Goal: Information Seeking & Learning: Learn about a topic

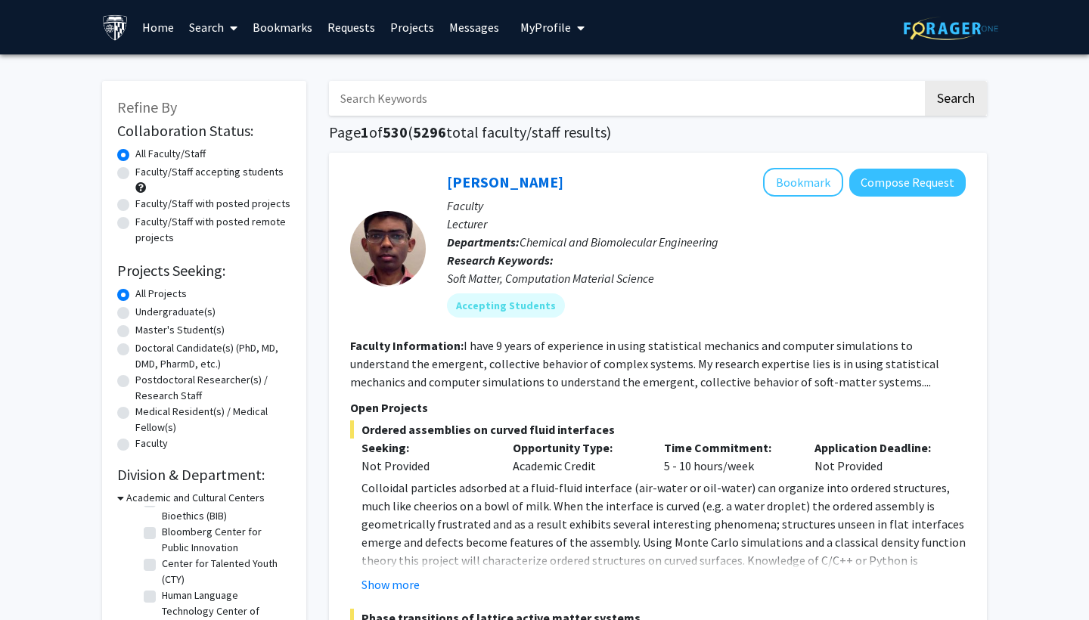
click at [135, 314] on label "Undergraduate(s)" at bounding box center [175, 312] width 80 height 16
click at [135, 314] on input "Undergraduate(s)" at bounding box center [140, 309] width 10 height 10
radio input "true"
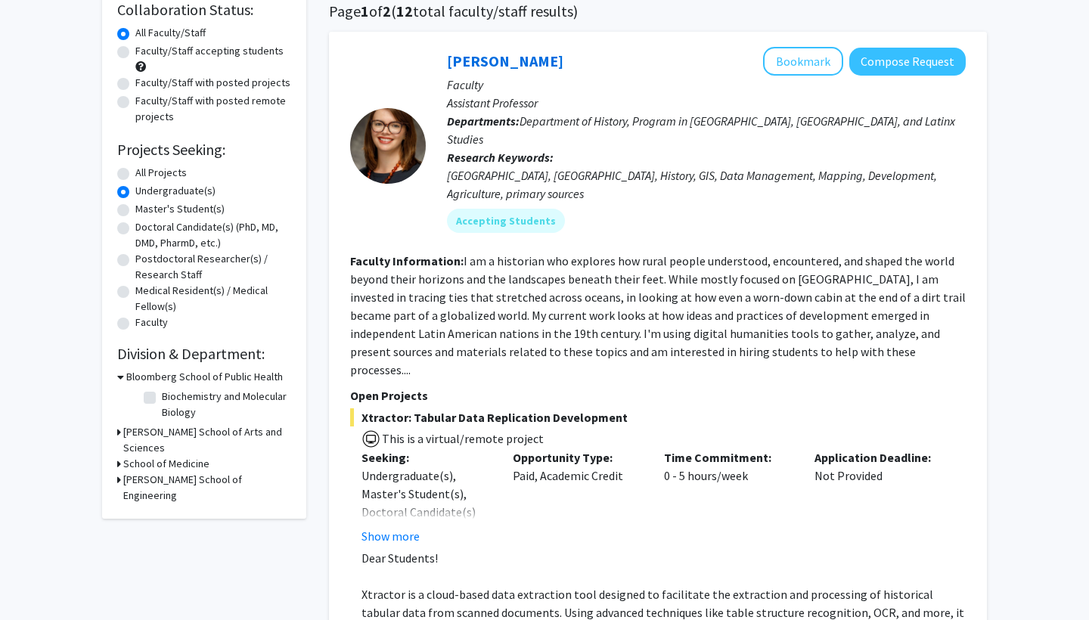
scroll to position [121, 0]
click at [152, 434] on h3 "Krieger School of Arts and Sciences" at bounding box center [207, 440] width 168 height 32
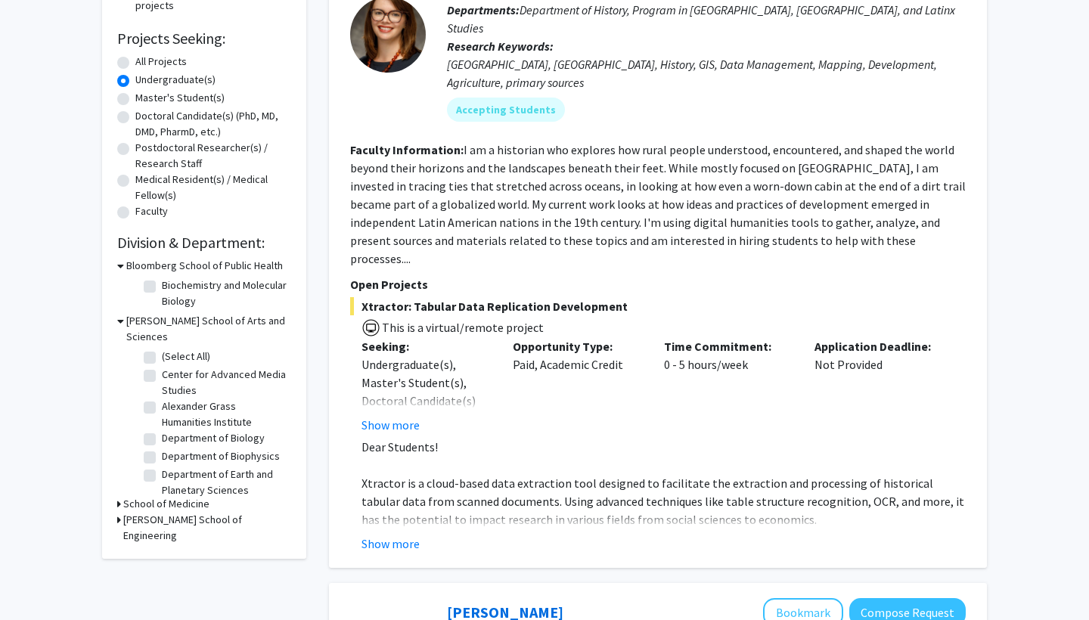
scroll to position [232, 0]
click at [222, 504] on h3 "Whiting School of Engineering" at bounding box center [207, 528] width 168 height 32
click at [181, 496] on h3 "School of Medicine" at bounding box center [166, 504] width 86 height 16
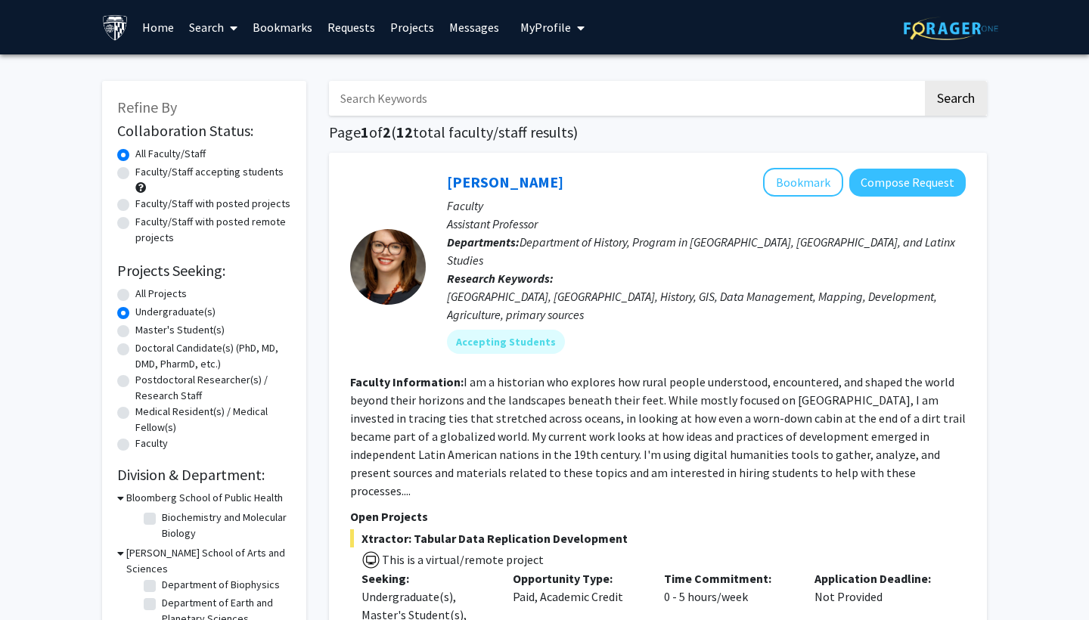
scroll to position [0, 0]
click at [413, 101] on input "Search Keywords" at bounding box center [626, 98] width 594 height 35
type input "neuroscience"
click at [955, 101] on button "Search" at bounding box center [956, 98] width 62 height 35
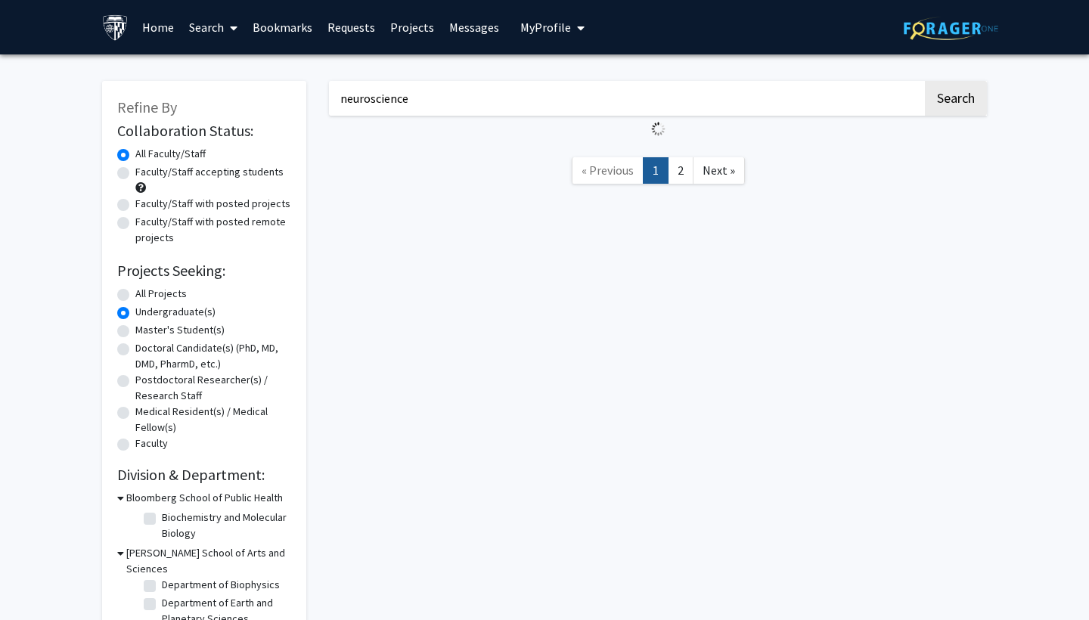
radio input "true"
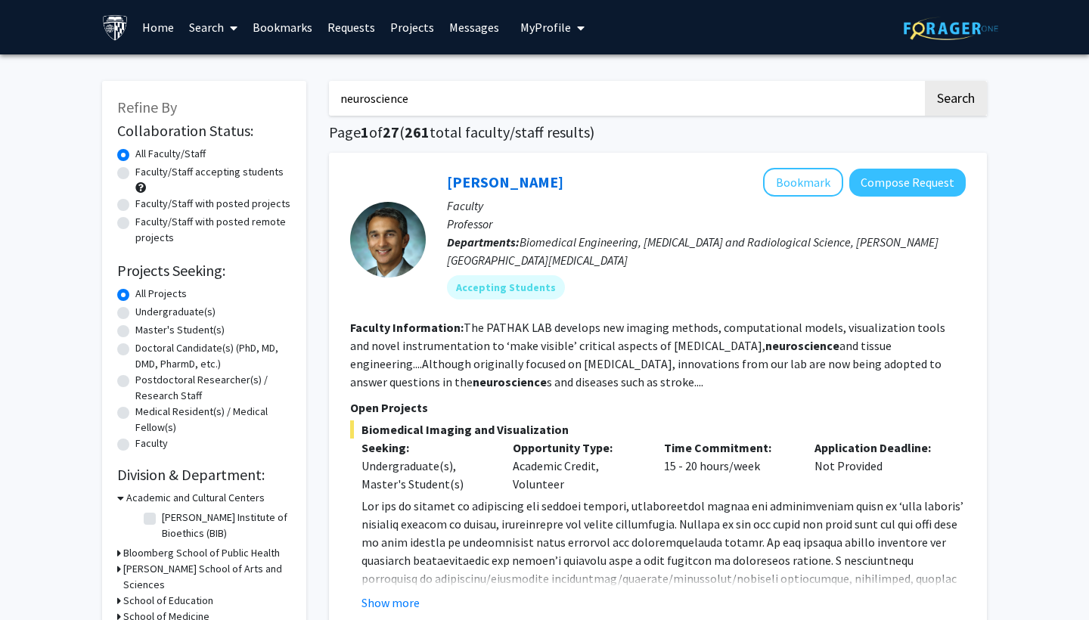
click at [135, 318] on label "Undergraduate(s)" at bounding box center [175, 312] width 80 height 16
click at [135, 314] on input "Undergraduate(s)" at bounding box center [140, 309] width 10 height 10
radio input "true"
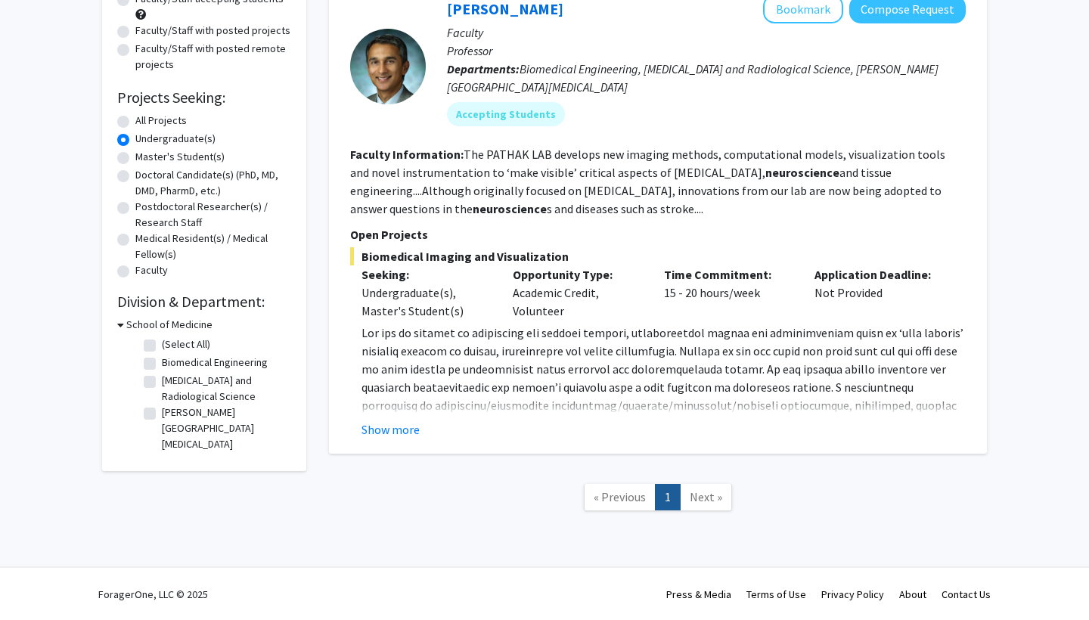
scroll to position [173, 0]
click at [697, 504] on span "Next »" at bounding box center [706, 496] width 33 height 15
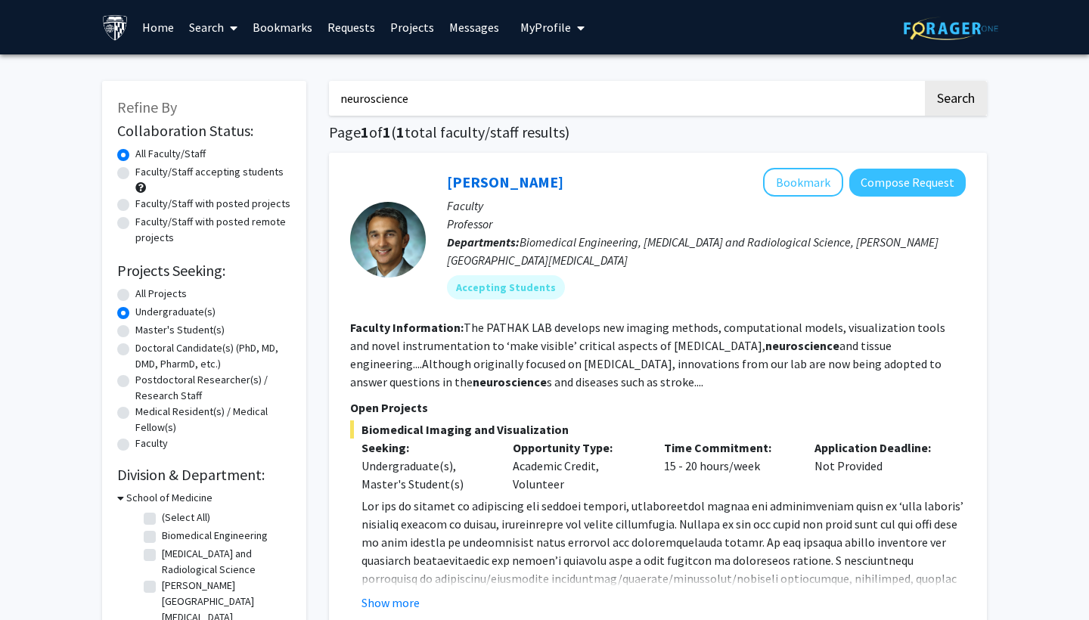
scroll to position [0, 0]
click at [443, 116] on input "neuroscience" at bounding box center [626, 98] width 594 height 35
click at [207, 24] on link "Search" at bounding box center [214, 27] width 64 height 53
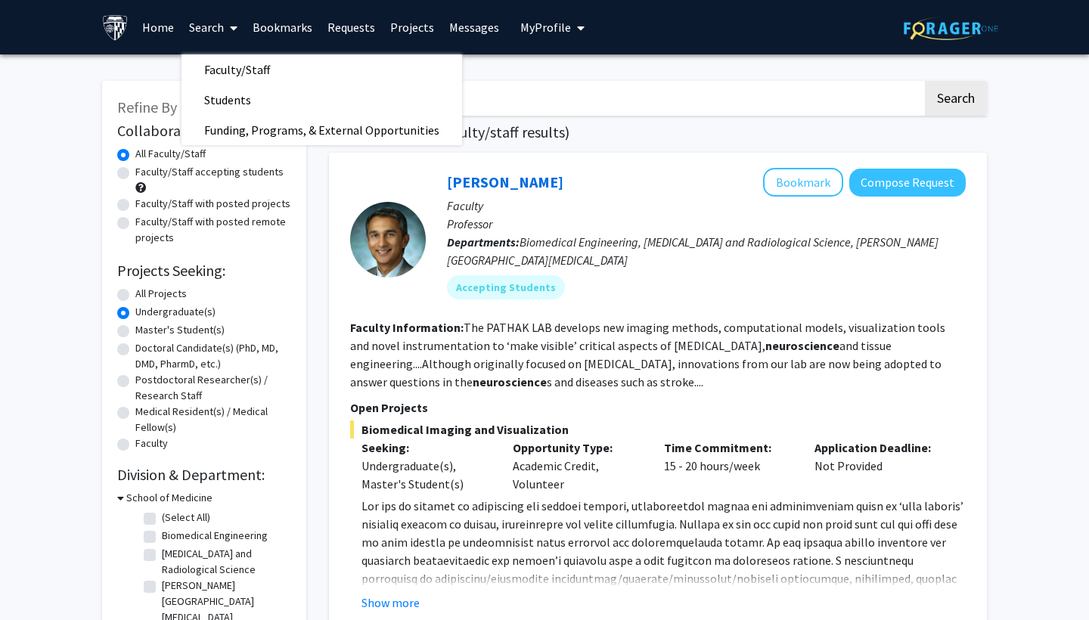
click at [684, 82] on div "neuroscience Search Page 1 of 1 ( 1 total faculty/staff results) Arvind Pathak …" at bounding box center [658, 390] width 681 height 649
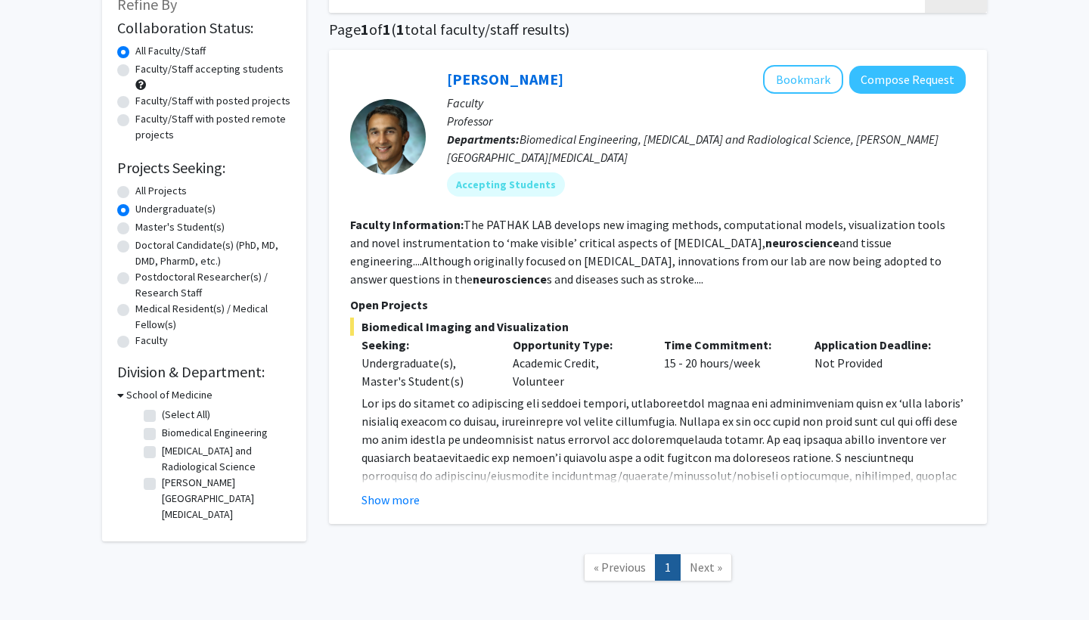
scroll to position [104, 0]
click at [135, 214] on label "Undergraduate(s)" at bounding box center [175, 208] width 80 height 16
click at [135, 210] on input "Undergraduate(s)" at bounding box center [140, 205] width 10 height 10
click at [135, 231] on label "Master's Student(s)" at bounding box center [179, 227] width 89 height 16
click at [135, 228] on input "Master's Student(s)" at bounding box center [140, 224] width 10 height 10
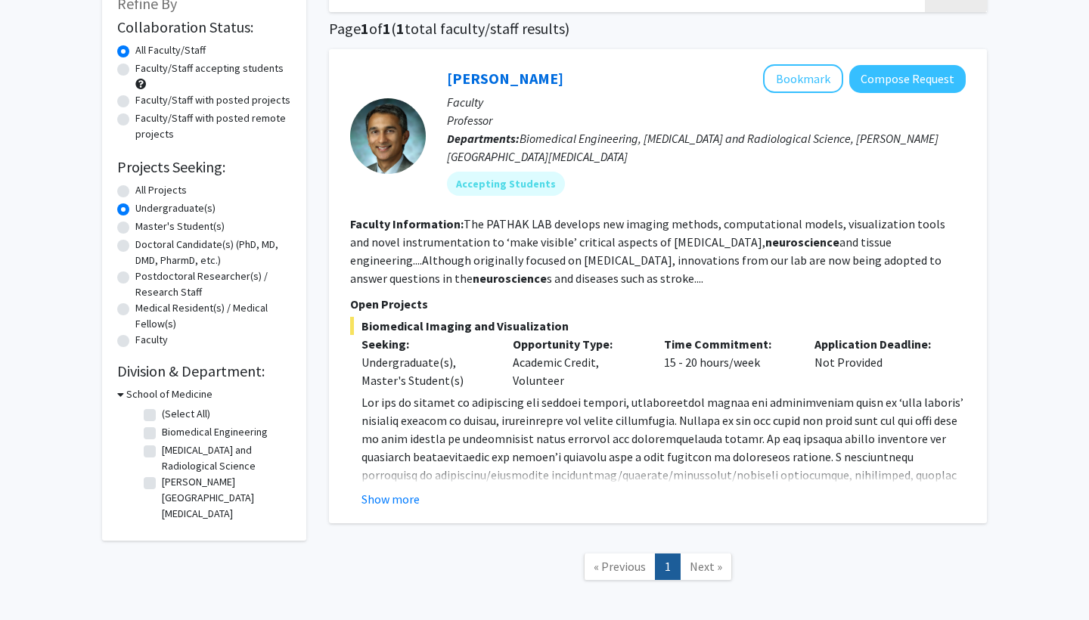
radio input "true"
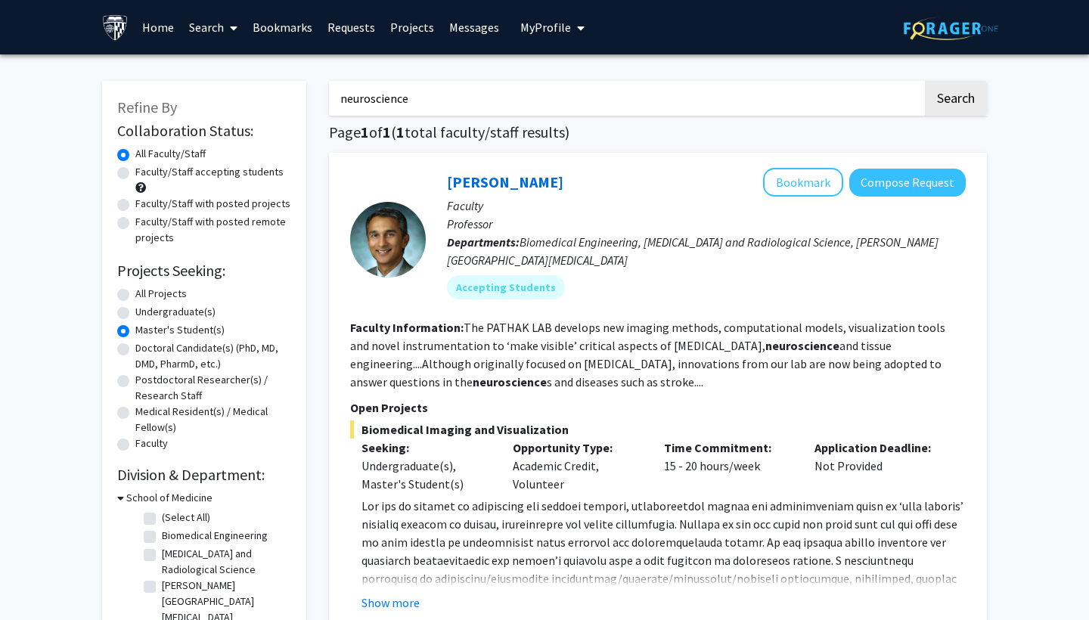
click at [135, 320] on label "Undergraduate(s)" at bounding box center [175, 312] width 80 height 16
click at [135, 314] on input "Undergraduate(s)" at bounding box center [140, 309] width 10 height 10
radio input "true"
click at [151, 27] on link "Home" at bounding box center [158, 27] width 47 height 53
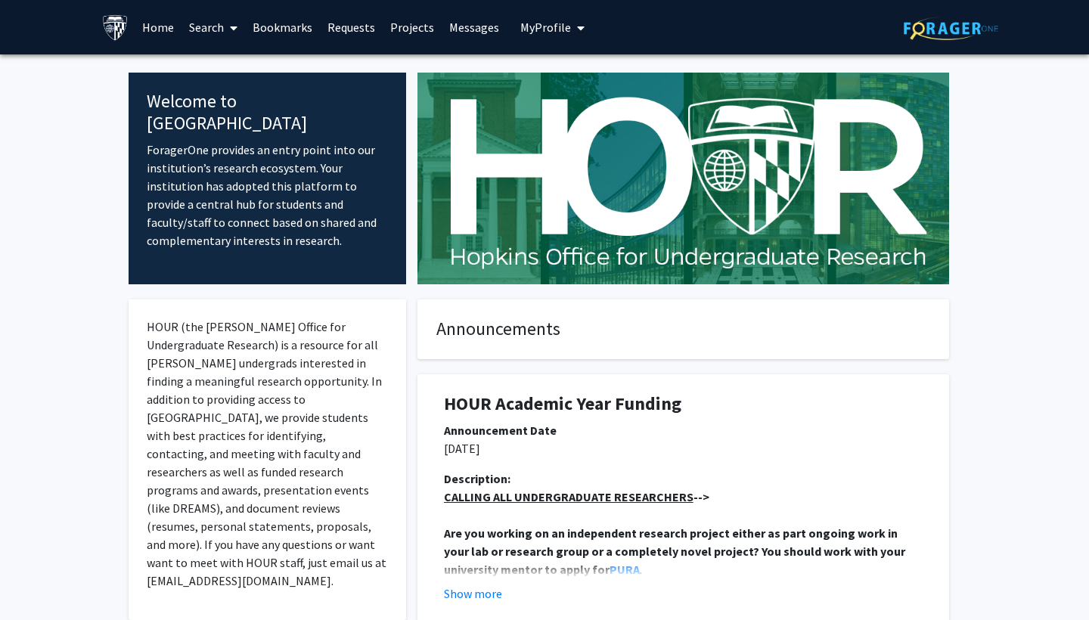
click at [201, 32] on link "Search" at bounding box center [214, 27] width 64 height 53
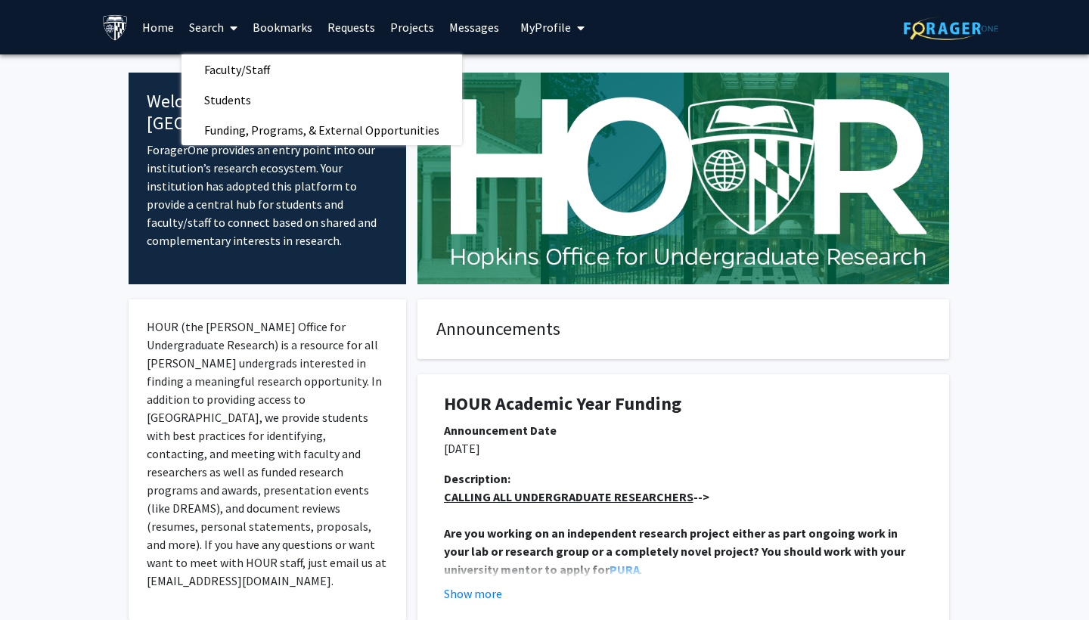
click at [197, 24] on link "Search" at bounding box center [214, 27] width 64 height 53
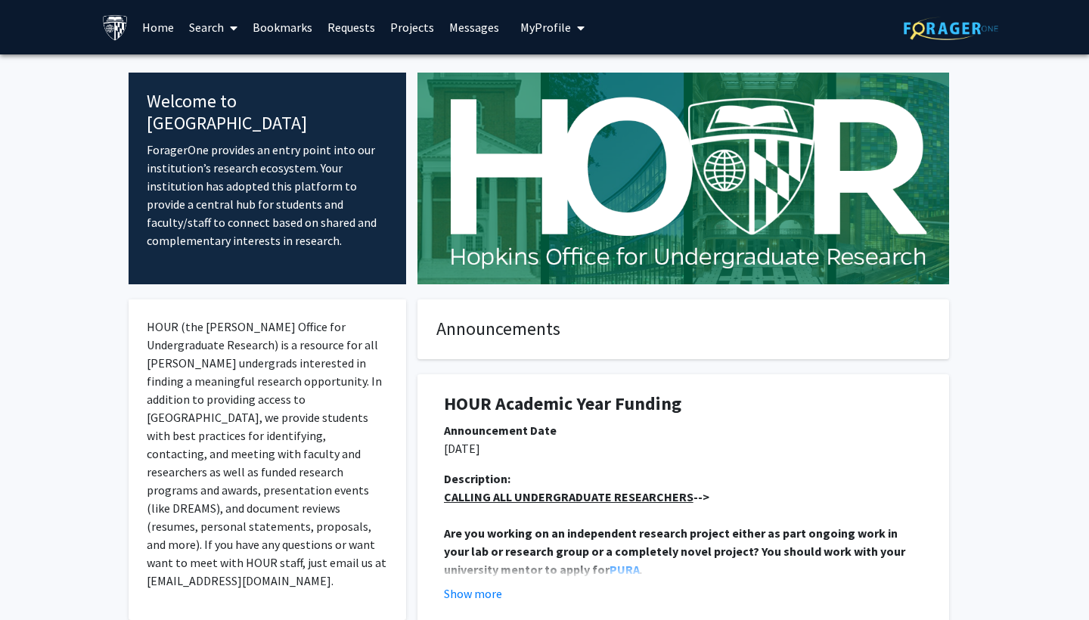
click at [197, 24] on link "Search" at bounding box center [214, 27] width 64 height 53
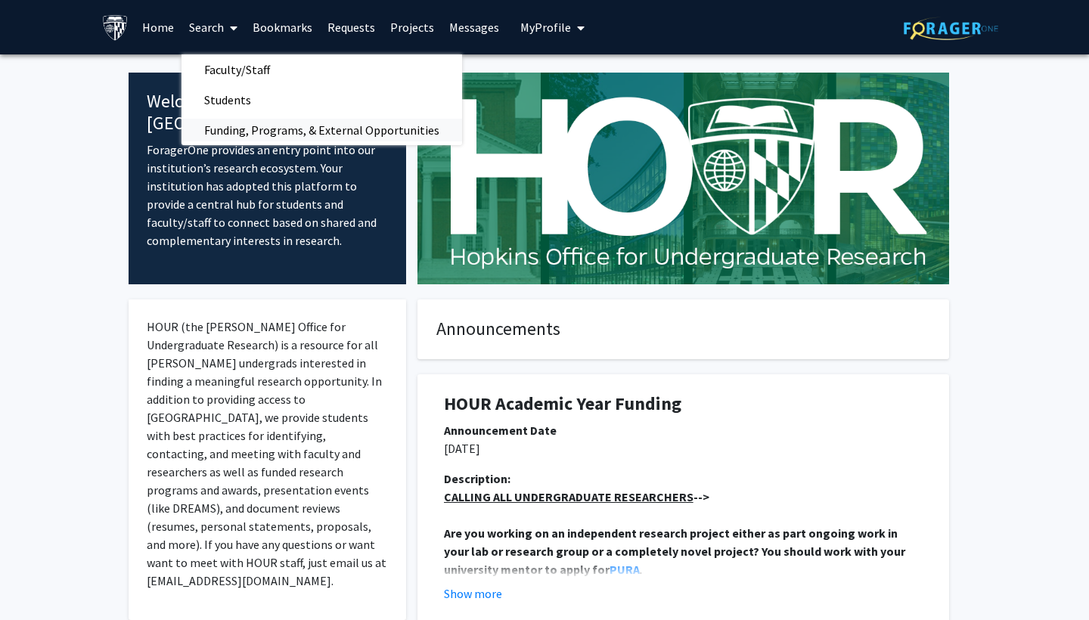
click at [213, 138] on span "Funding, Programs, & External Opportunities" at bounding box center [322, 130] width 281 height 30
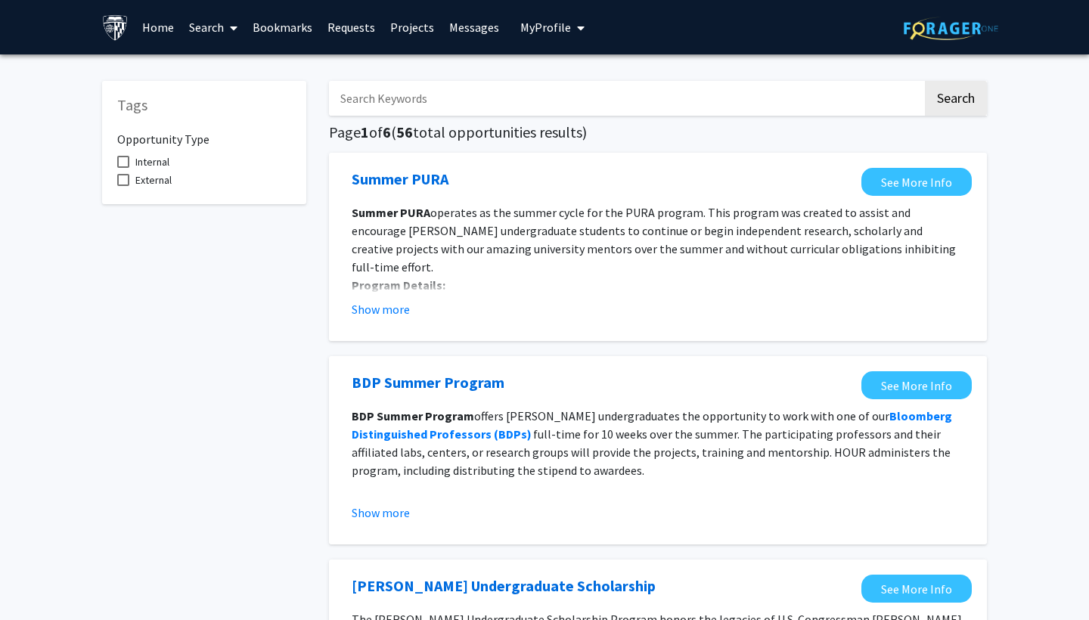
click at [207, 25] on link "Search" at bounding box center [214, 27] width 64 height 53
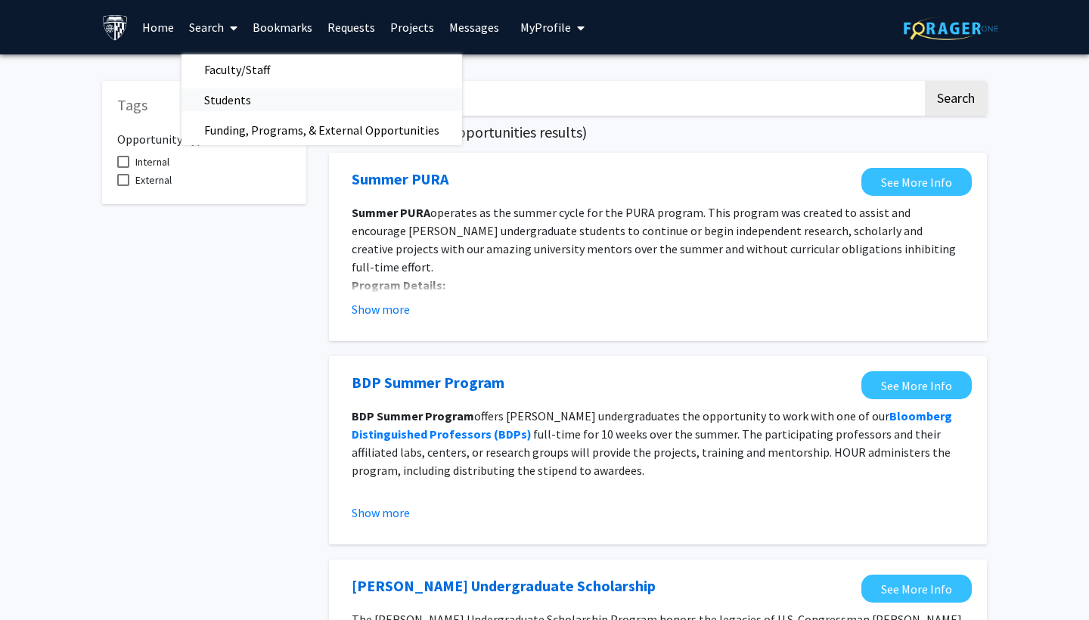
click at [224, 101] on span "Students" at bounding box center [228, 100] width 92 height 30
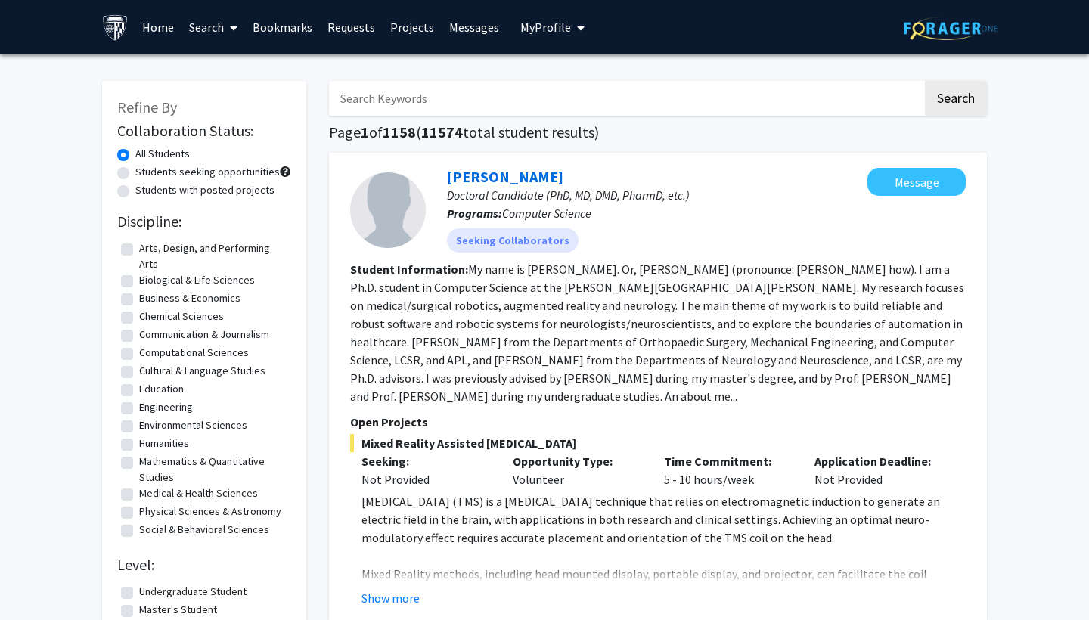
click at [228, 35] on span at bounding box center [231, 28] width 14 height 53
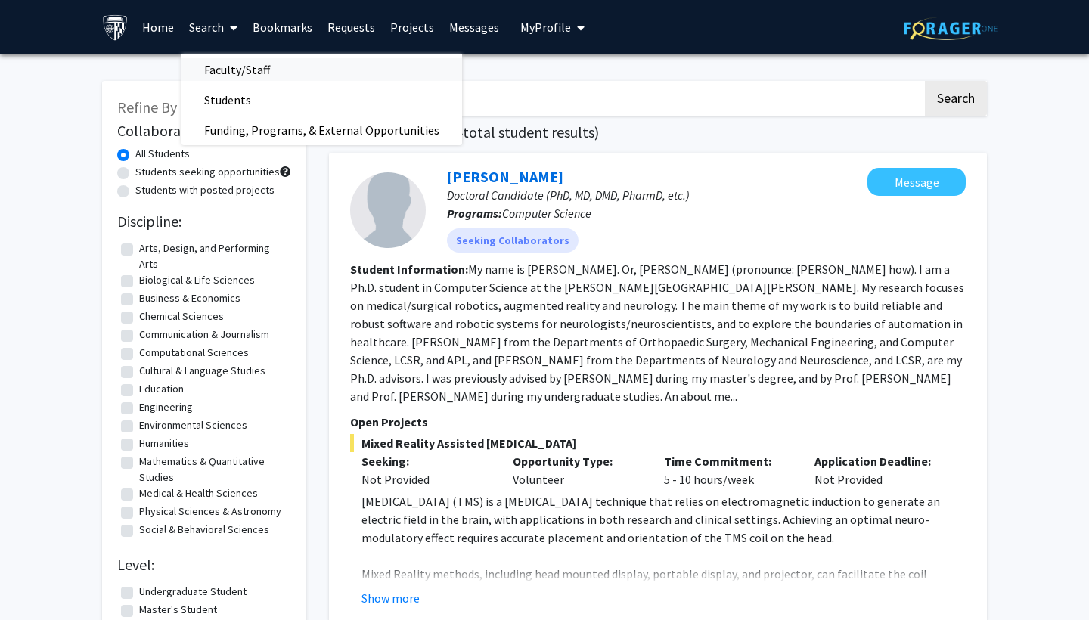
click at [241, 70] on span "Faculty/Staff" at bounding box center [237, 69] width 111 height 30
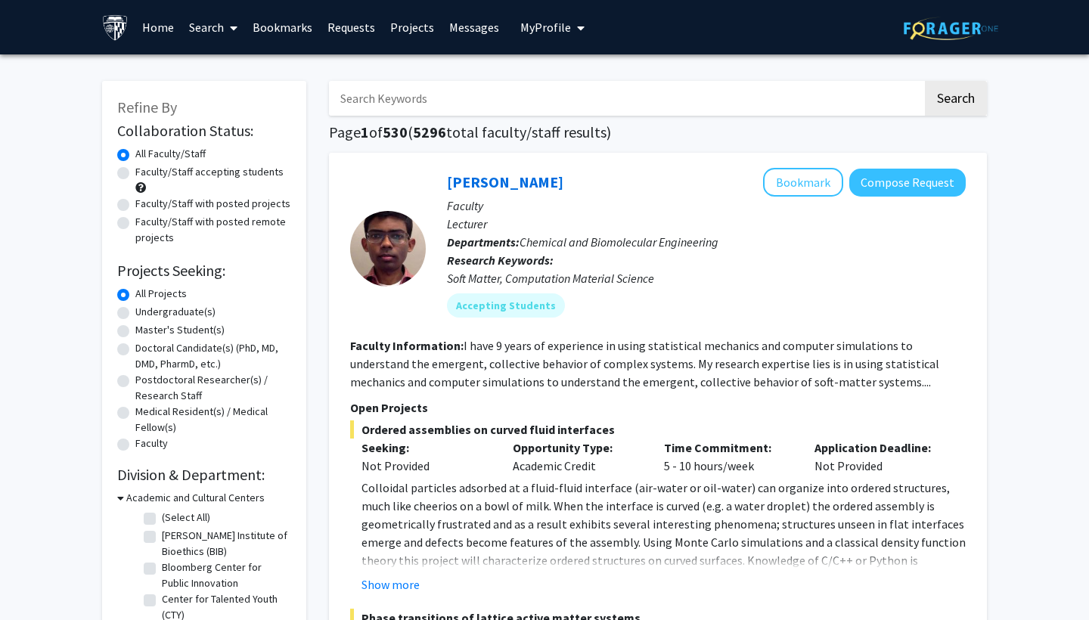
click at [135, 314] on label "Undergraduate(s)" at bounding box center [175, 312] width 80 height 16
click at [135, 314] on input "Undergraduate(s)" at bounding box center [140, 309] width 10 height 10
radio input "true"
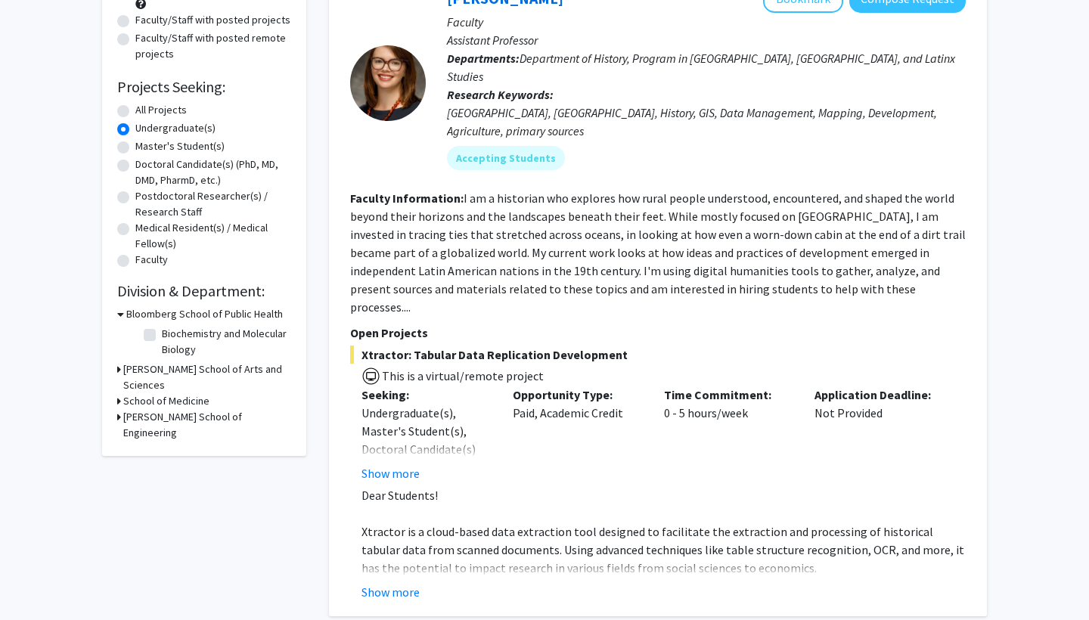
scroll to position [184, 0]
click at [191, 371] on h3 "Krieger School of Arts and Sciences" at bounding box center [207, 378] width 168 height 32
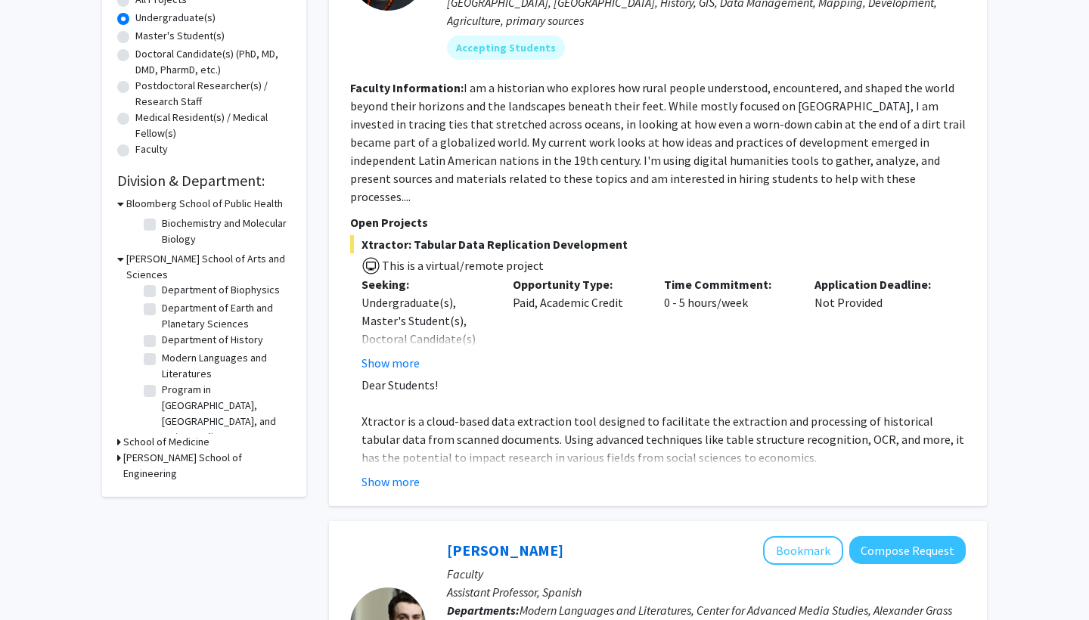
scroll to position [104, 0]
click at [175, 434] on h3 "School of Medicine" at bounding box center [166, 442] width 86 height 16
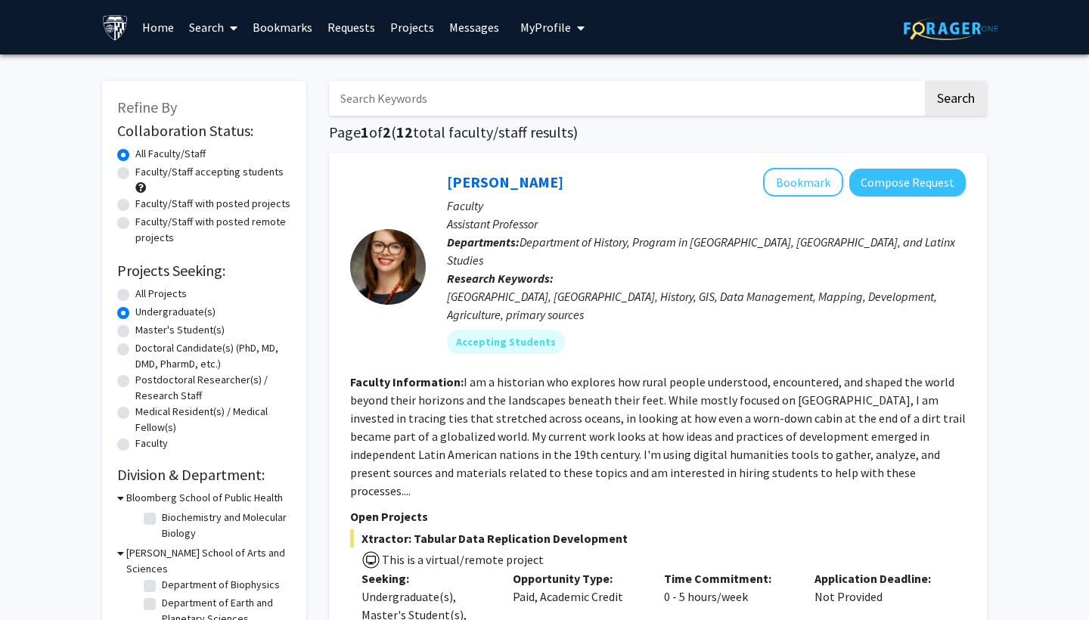
scroll to position [0, 0]
click at [135, 179] on label "Faculty/Staff accepting students" at bounding box center [209, 172] width 148 height 16
click at [135, 174] on input "Faculty/Staff accepting students" at bounding box center [140, 169] width 10 height 10
radio input "true"
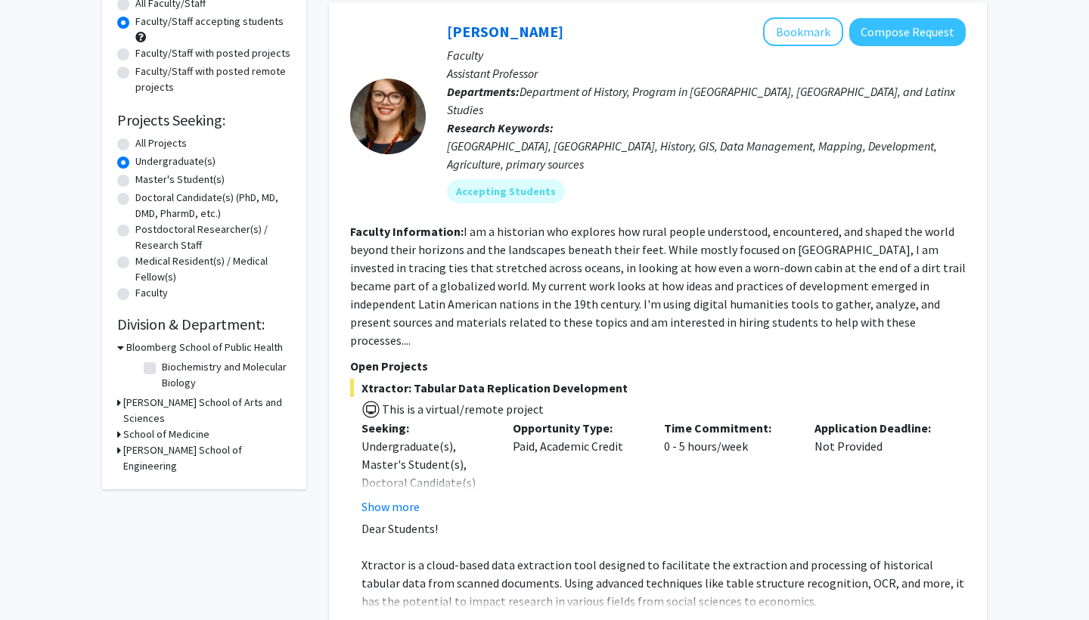
scroll to position [160, 0]
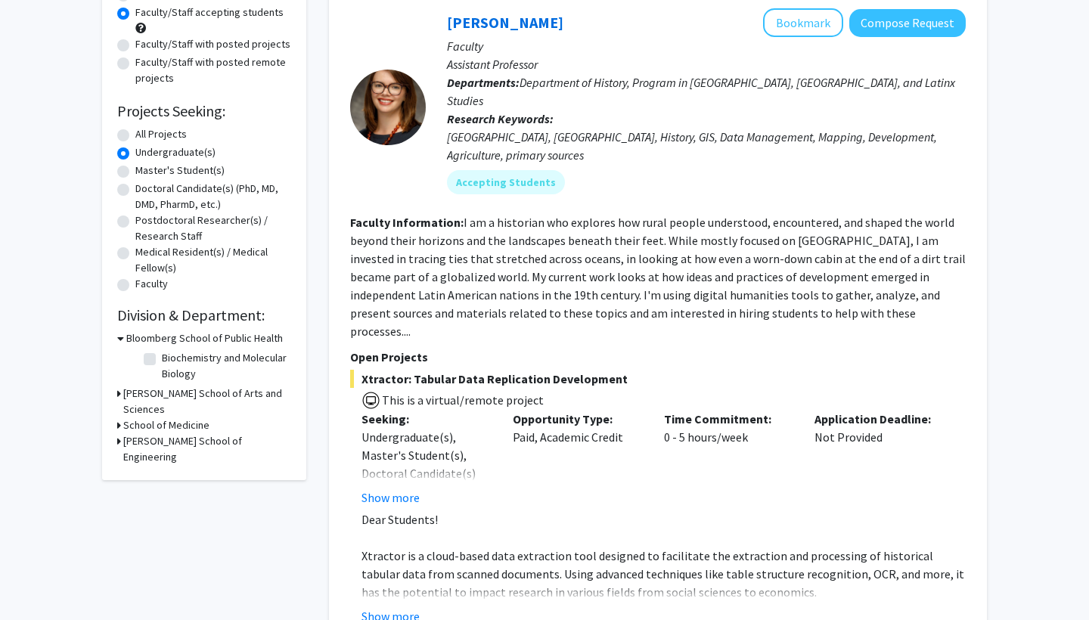
click at [163, 391] on h3 "Krieger School of Arts and Sciences" at bounding box center [207, 402] width 168 height 32
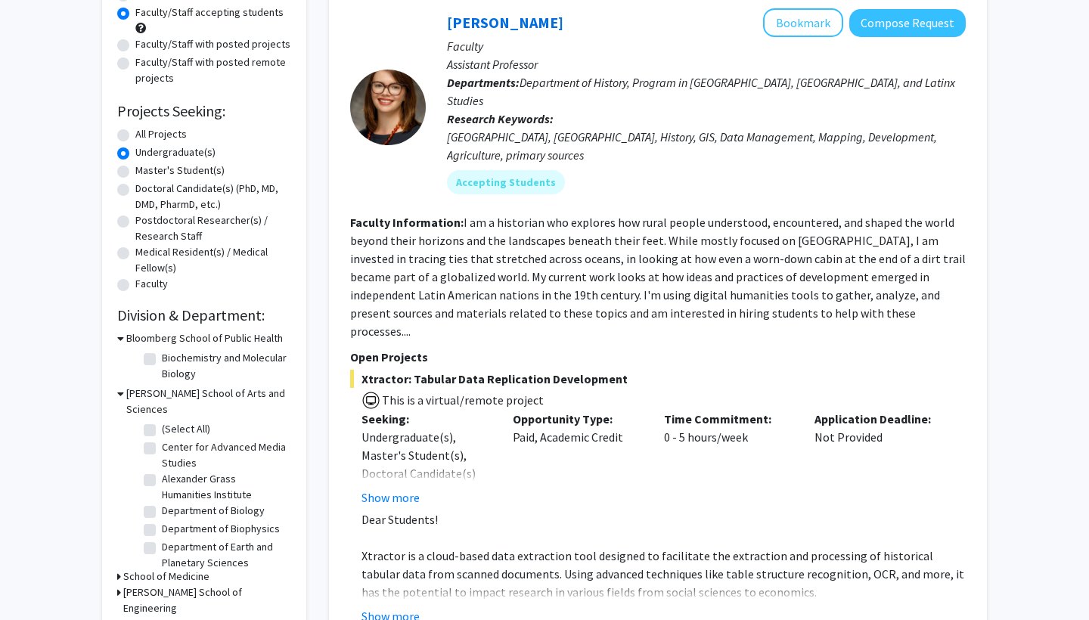
scroll to position [0, 0]
click at [162, 503] on label "Department of Biology" at bounding box center [213, 511] width 103 height 16
click at [162, 503] on input "Department of Biology" at bounding box center [167, 508] width 10 height 10
checkbox input "true"
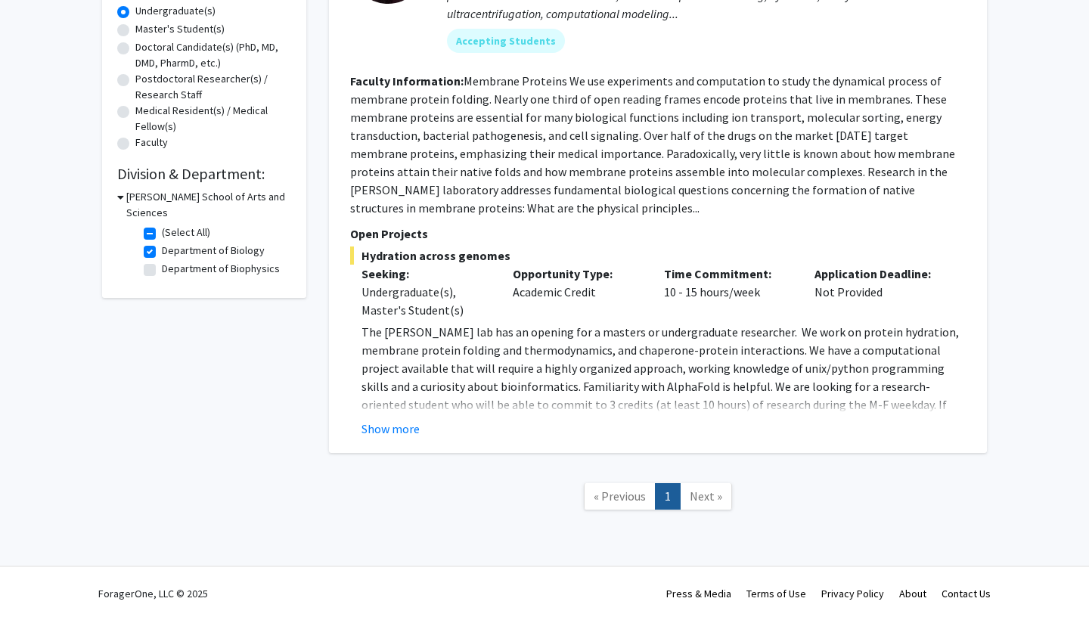
scroll to position [303, 0]
click at [695, 496] on span "Next »" at bounding box center [706, 496] width 33 height 15
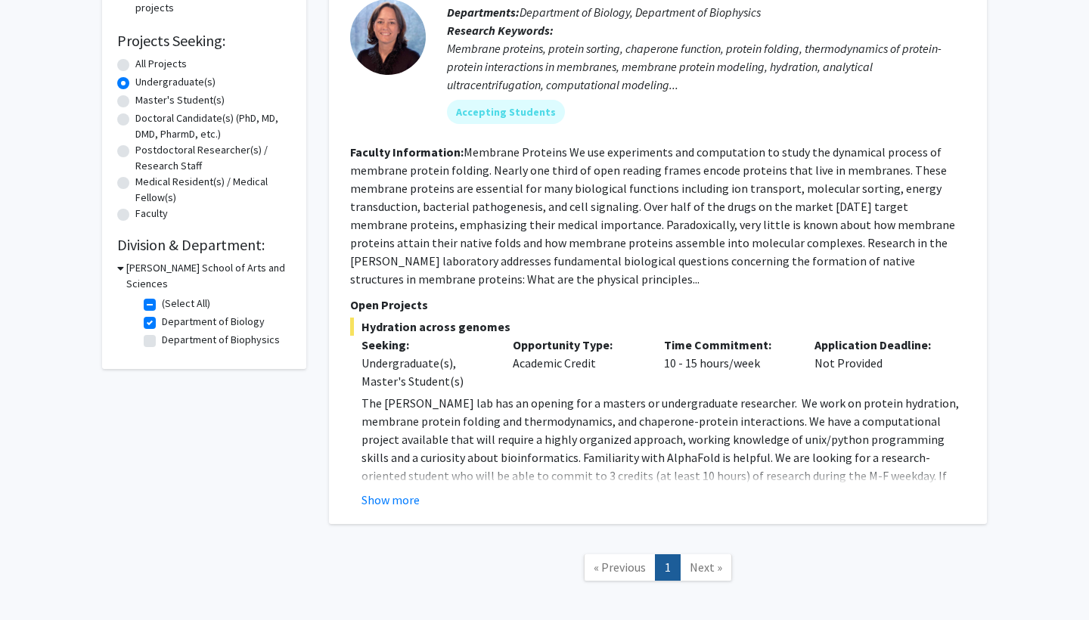
scroll to position [230, 0]
click at [162, 296] on label "(Select All)" at bounding box center [186, 304] width 48 height 16
click at [162, 296] on input "(Select All)" at bounding box center [167, 301] width 10 height 10
checkbox input "false"
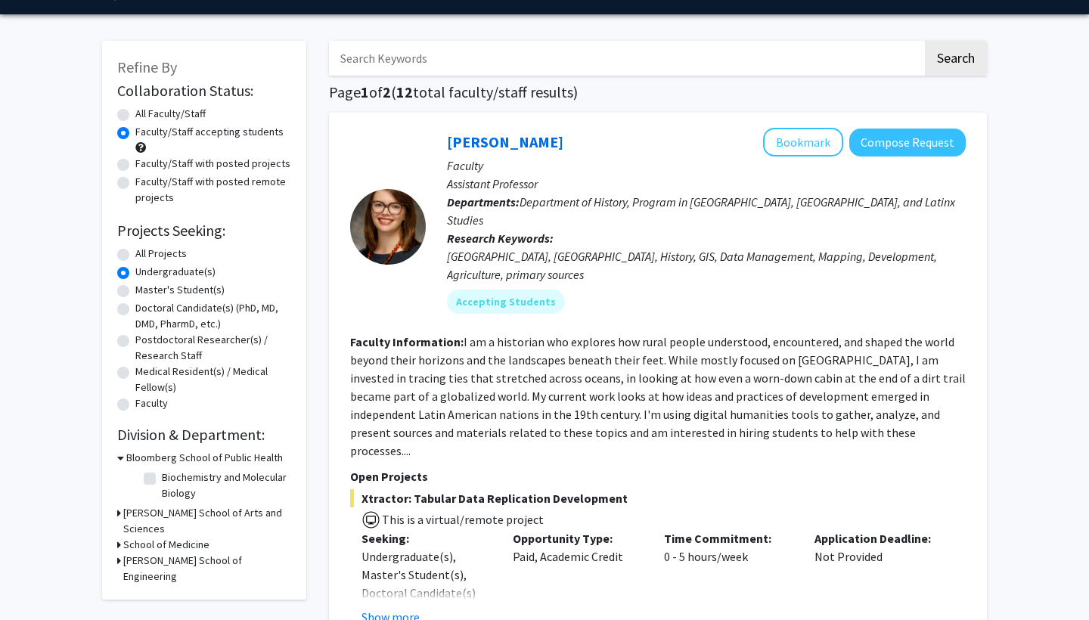
scroll to position [74, 0]
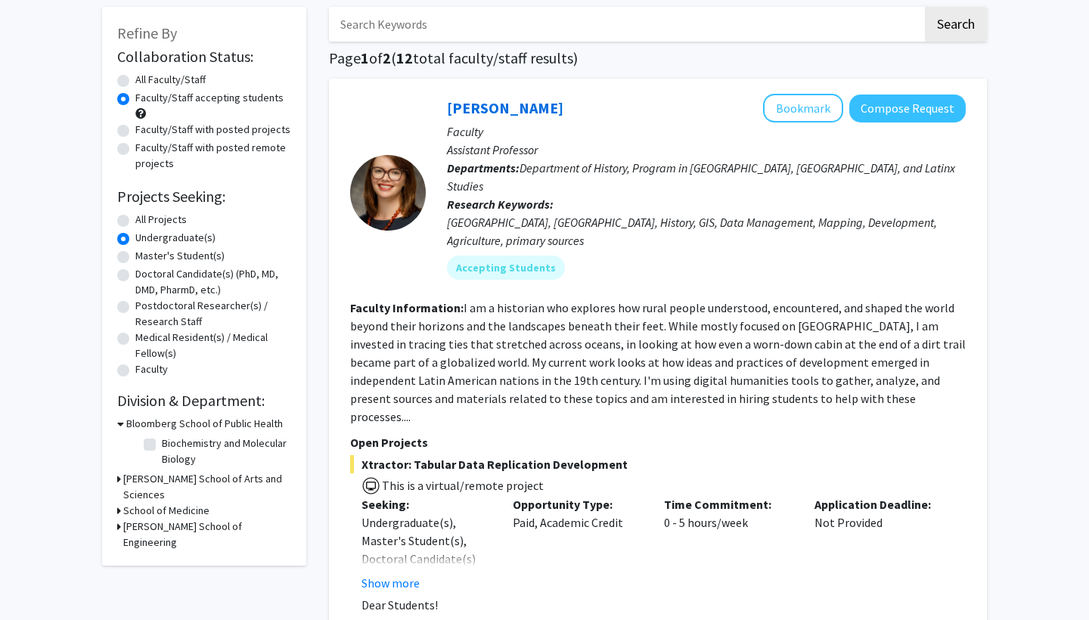
click at [156, 482] on h3 "Krieger School of Arts and Sciences" at bounding box center [207, 487] width 168 height 32
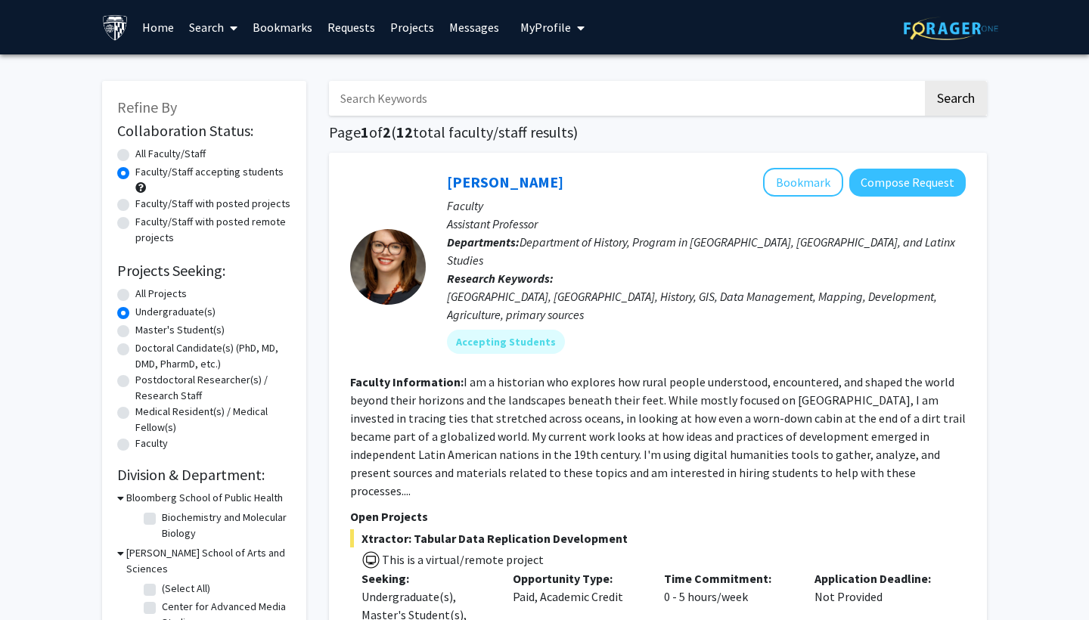
scroll to position [0, 0]
click at [442, 104] on input "Search Keywords" at bounding box center [626, 98] width 594 height 35
click at [135, 154] on label "All Faculty/Staff" at bounding box center [170, 154] width 70 height 16
click at [135, 154] on input "All Faculty/Staff" at bounding box center [140, 151] width 10 height 10
radio input "true"
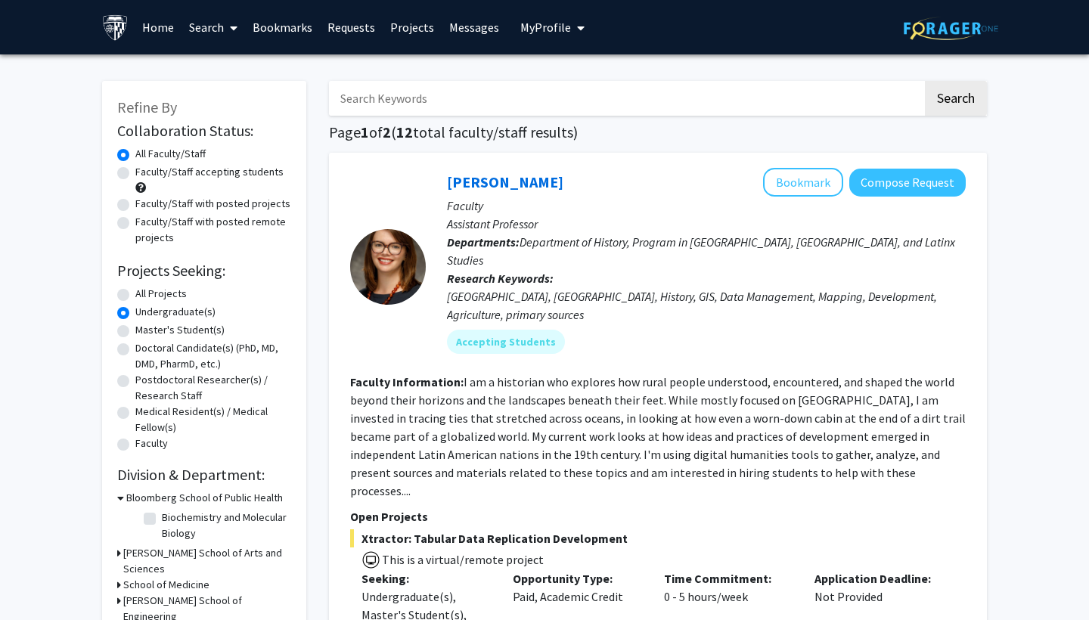
click at [408, 92] on input "Search Keywords" at bounding box center [626, 98] width 594 height 35
type input "neuroscience"
click at [955, 101] on button "Search" at bounding box center [956, 98] width 62 height 35
radio input "true"
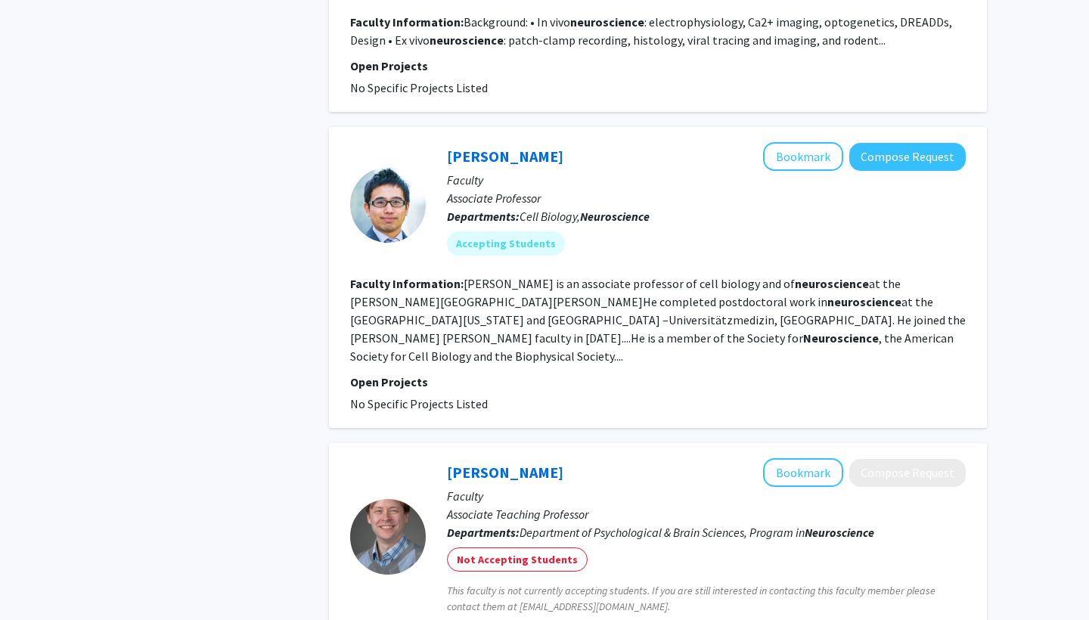
scroll to position [1043, 0]
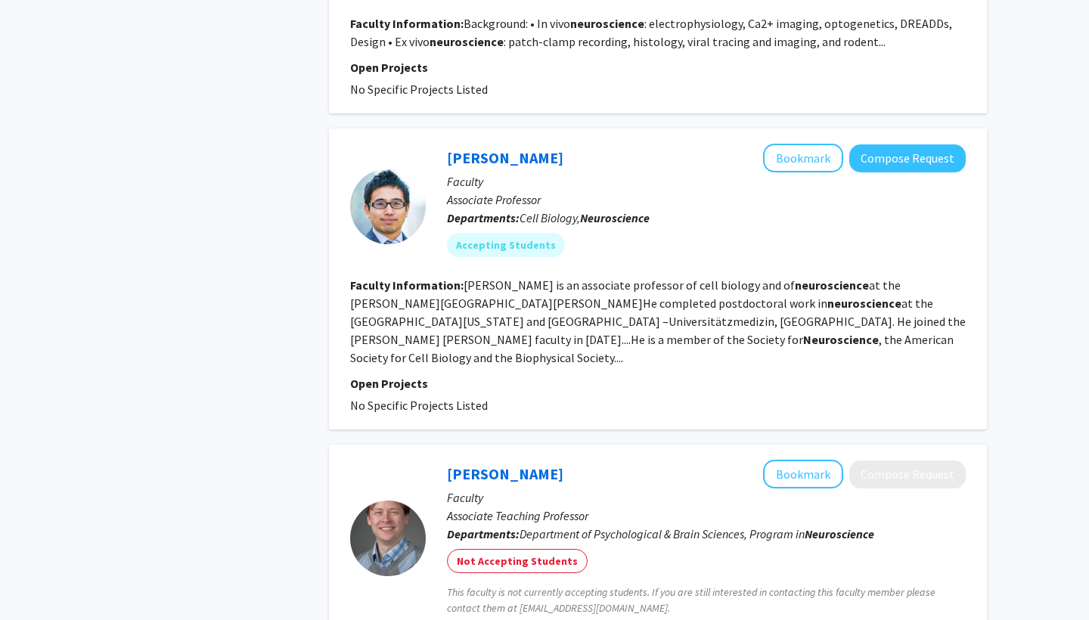
drag, startPoint x: 464, startPoint y: 285, endPoint x: 570, endPoint y: 334, distance: 116.8
click at [570, 334] on fg-read-more "Shigeki Watanabe is an associate professor of cell biology and of neuroscience …" at bounding box center [658, 322] width 616 height 88
click at [595, 333] on section "Faculty Information: Shigeki Watanabe is an associate professor of cell biology…" at bounding box center [658, 321] width 616 height 91
click at [553, 221] on span "Cell Biology, Neuroscience" at bounding box center [585, 217] width 130 height 15
click at [775, 159] on button "Bookmark" at bounding box center [803, 158] width 80 height 29
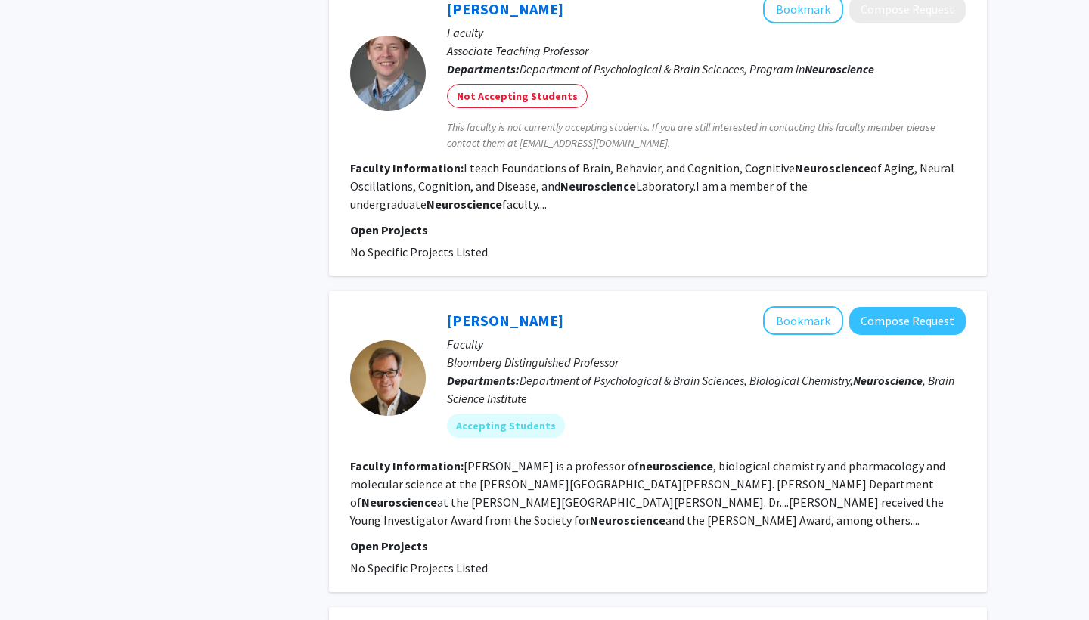
scroll to position [1509, 0]
click at [788, 306] on button "Bookmark" at bounding box center [803, 320] width 80 height 29
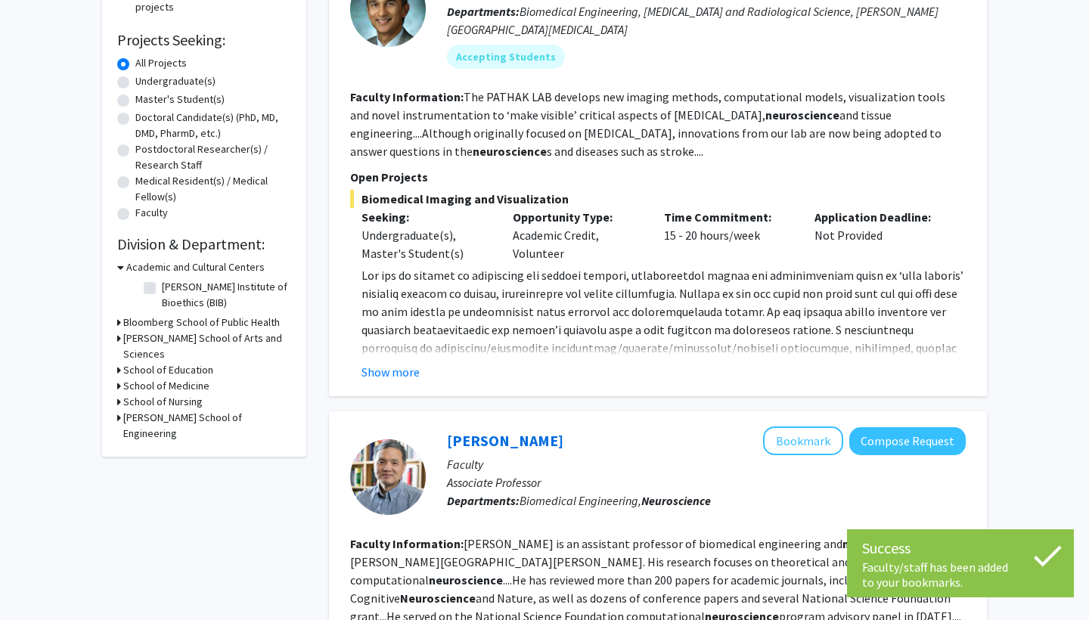
scroll to position [237, 0]
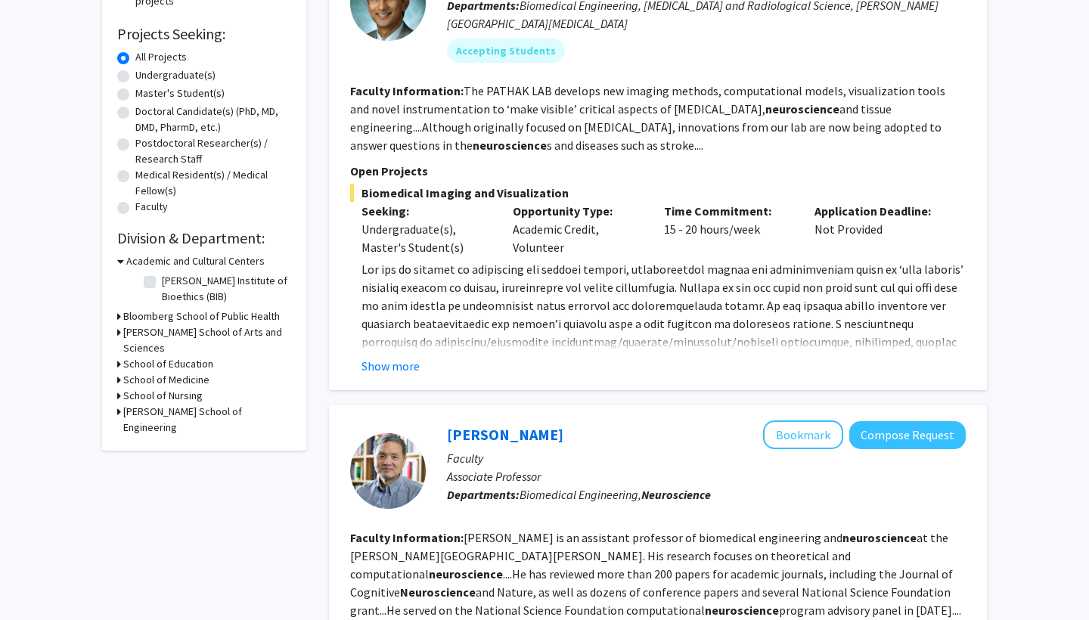
click at [185, 333] on h3 "Krieger School of Arts and Sciences" at bounding box center [207, 341] width 168 height 32
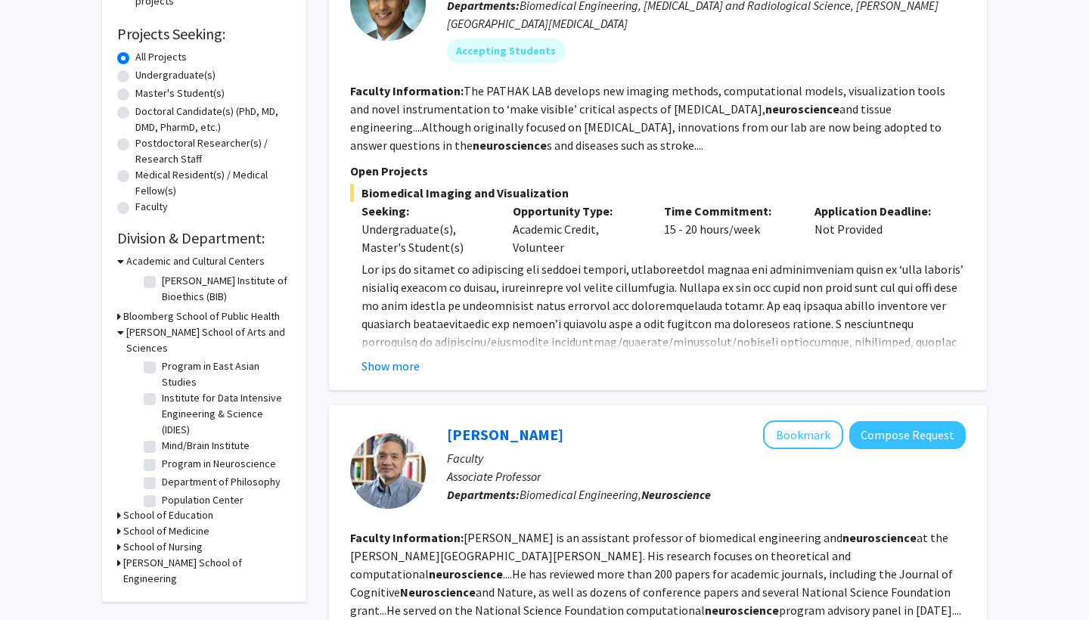
scroll to position [154, 0]
click at [162, 453] on label "Program in Neuroscience" at bounding box center [219, 461] width 114 height 16
click at [162, 453] on input "Program in Neuroscience" at bounding box center [167, 458] width 10 height 10
checkbox input "true"
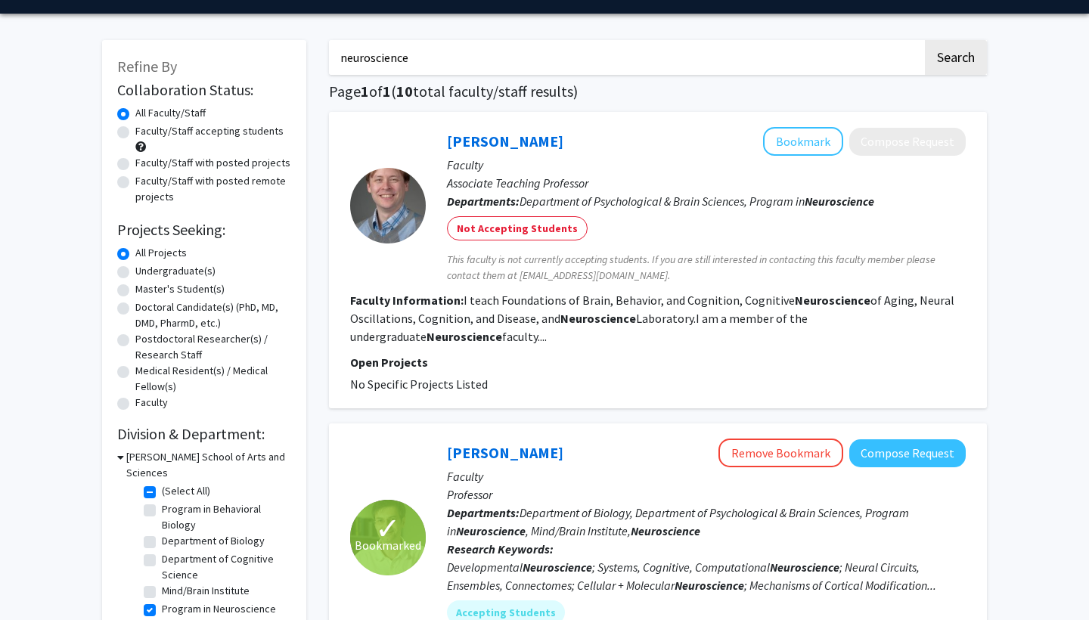
scroll to position [36, 0]
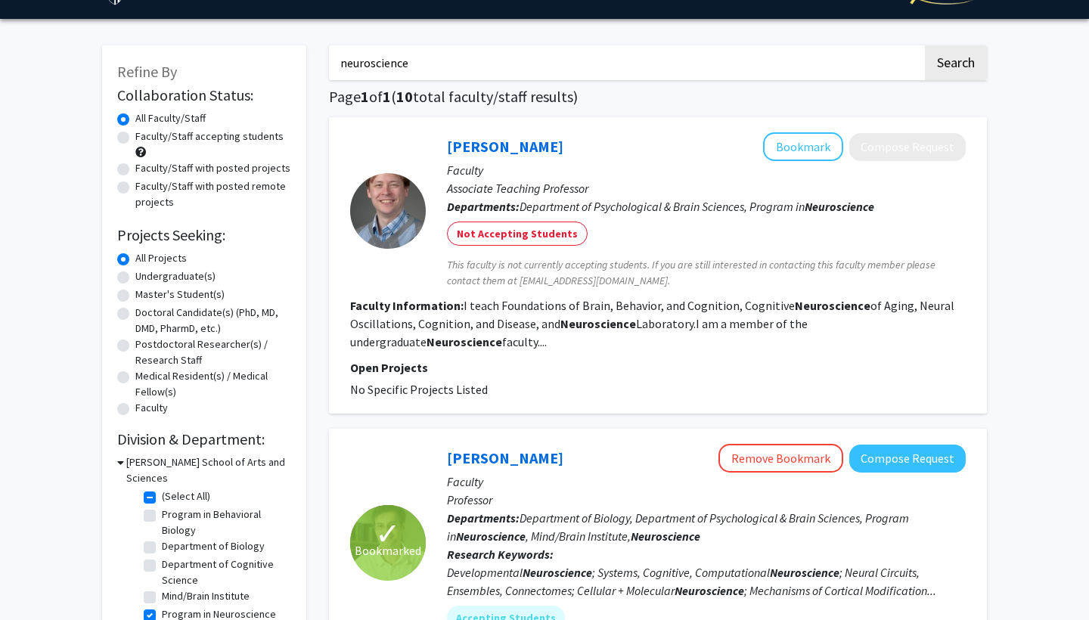
click at [135, 281] on label "Undergraduate(s)" at bounding box center [175, 277] width 80 height 16
click at [135, 278] on input "Undergraduate(s)" at bounding box center [140, 274] width 10 height 10
radio input "true"
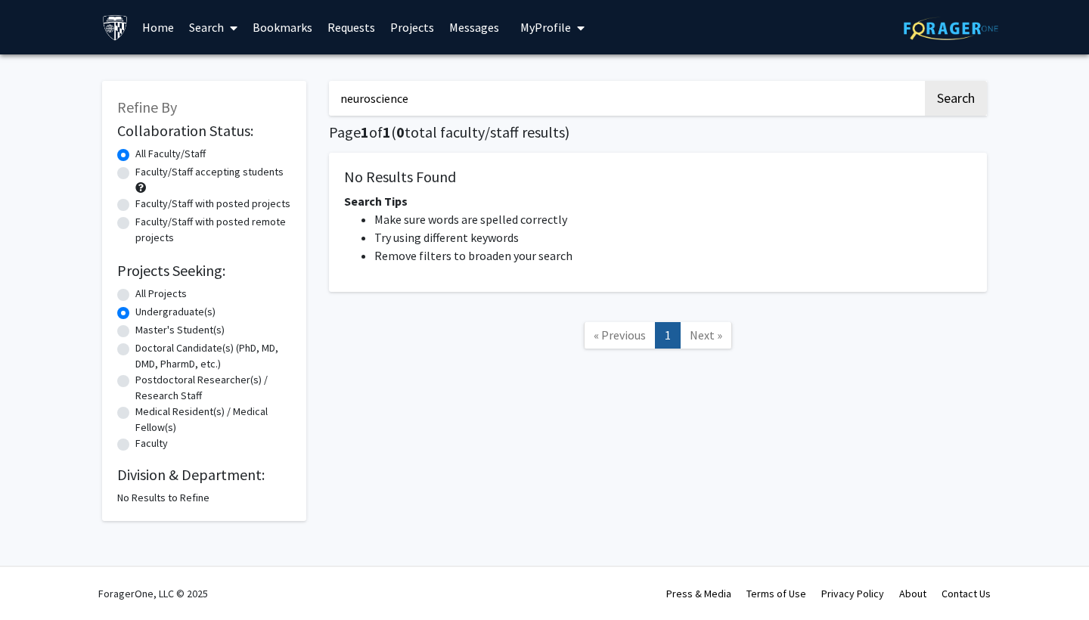
click at [135, 299] on label "All Projects" at bounding box center [160, 294] width 51 height 16
click at [135, 296] on input "All Projects" at bounding box center [140, 291] width 10 height 10
radio input "true"
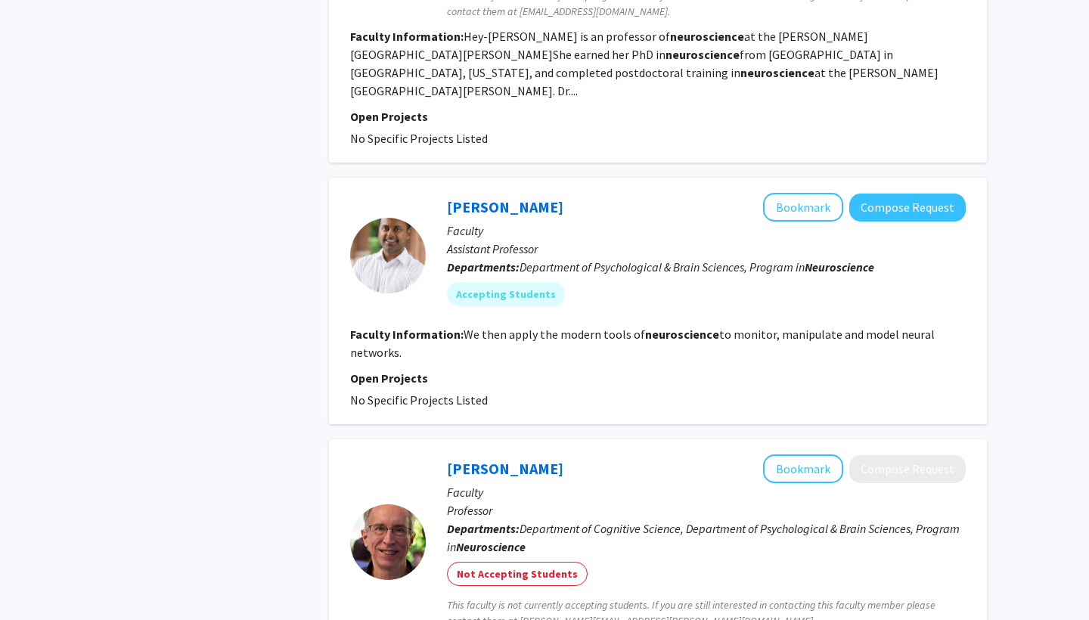
scroll to position [952, 0]
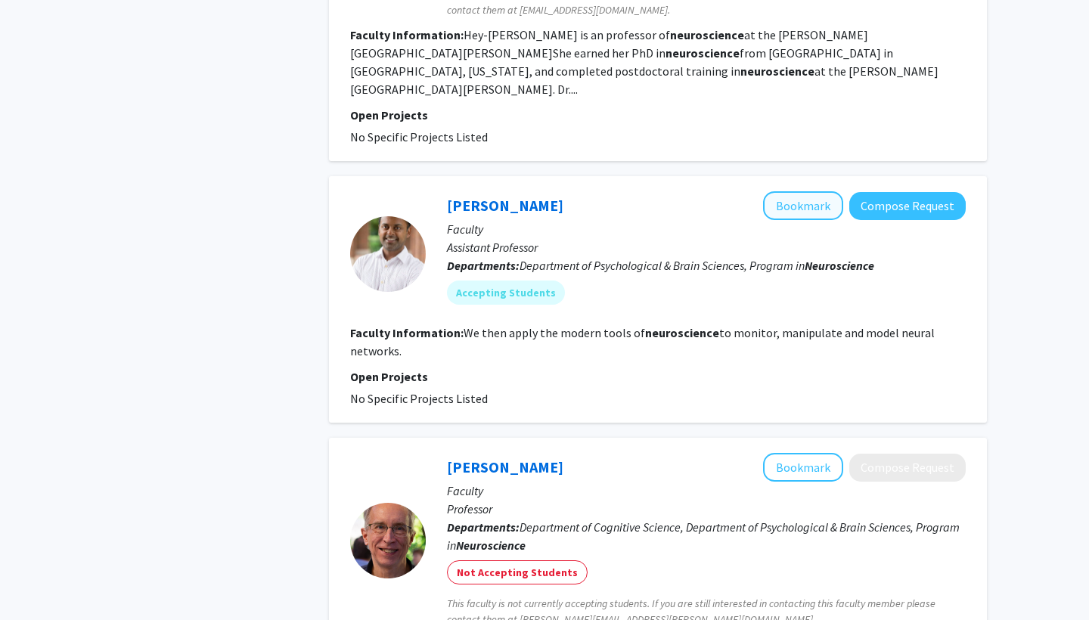
click at [795, 191] on button "Bookmark" at bounding box center [803, 205] width 80 height 29
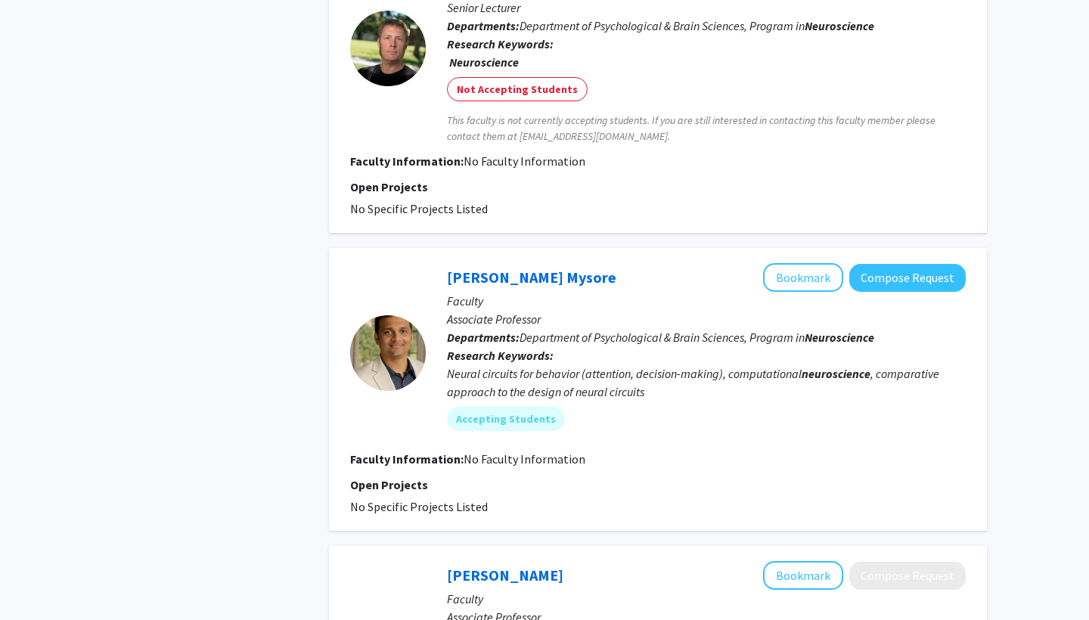
scroll to position [1785, 0]
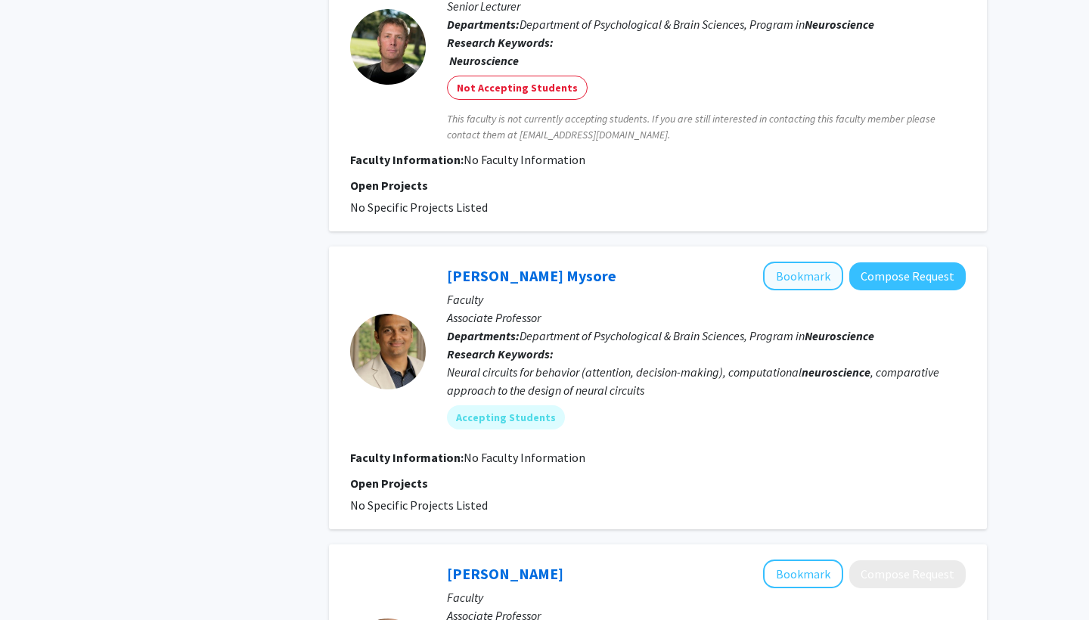
click at [794, 262] on button "Bookmark" at bounding box center [803, 276] width 80 height 29
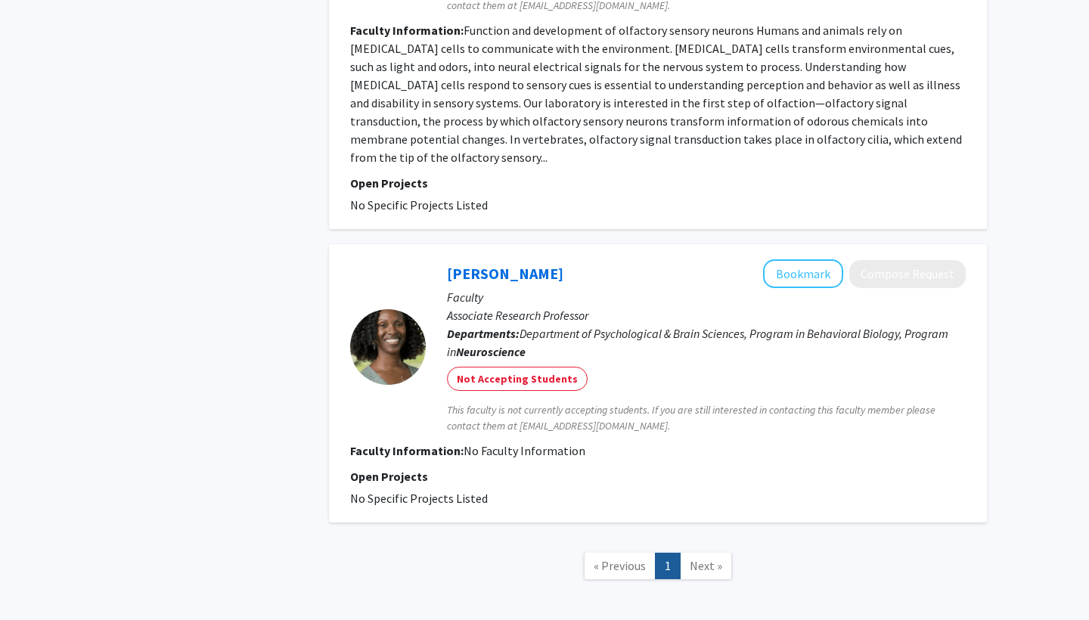
scroll to position [2925, 0]
click at [698, 504] on span "Next »" at bounding box center [706, 567] width 33 height 15
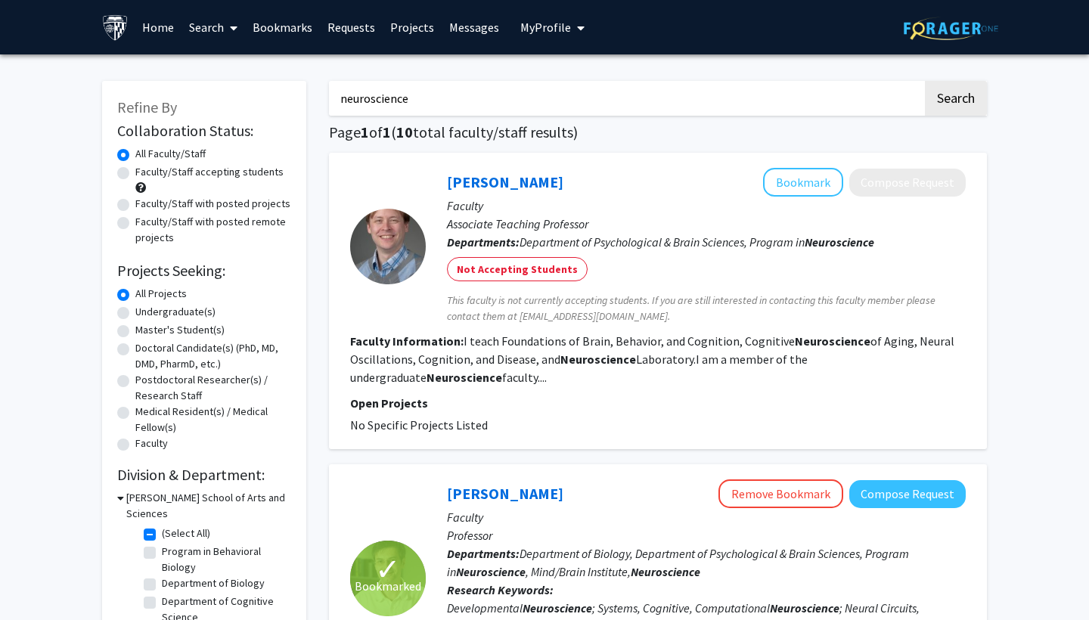
scroll to position [0, 0]
click at [287, 32] on link "Bookmarks" at bounding box center [282, 27] width 75 height 53
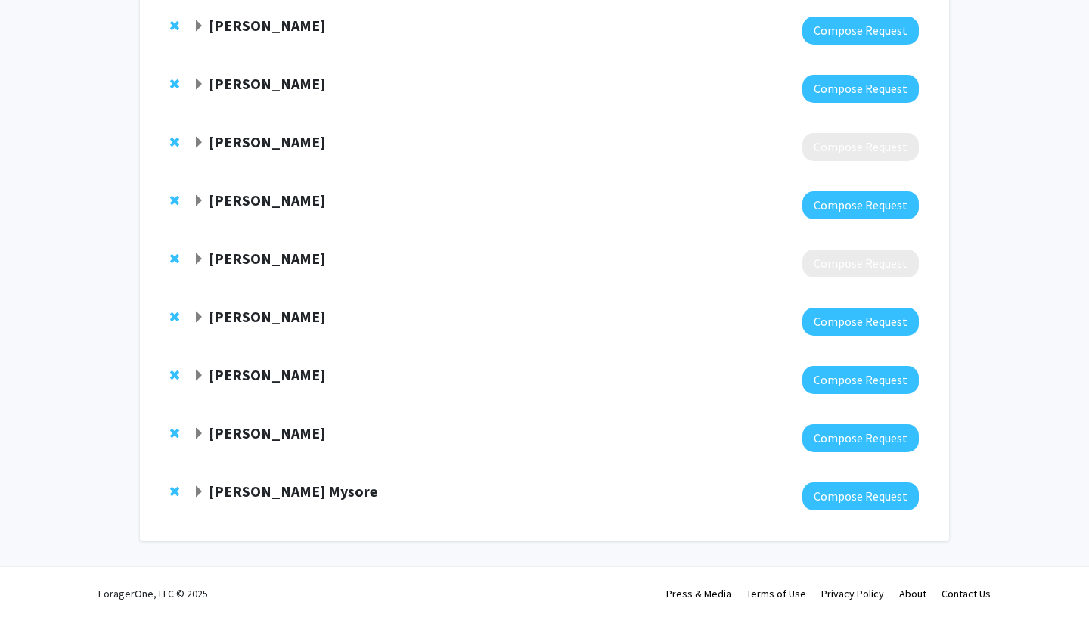
scroll to position [167, 0]
click at [296, 491] on strong "Shreesh Mysore" at bounding box center [293, 491] width 169 height 19
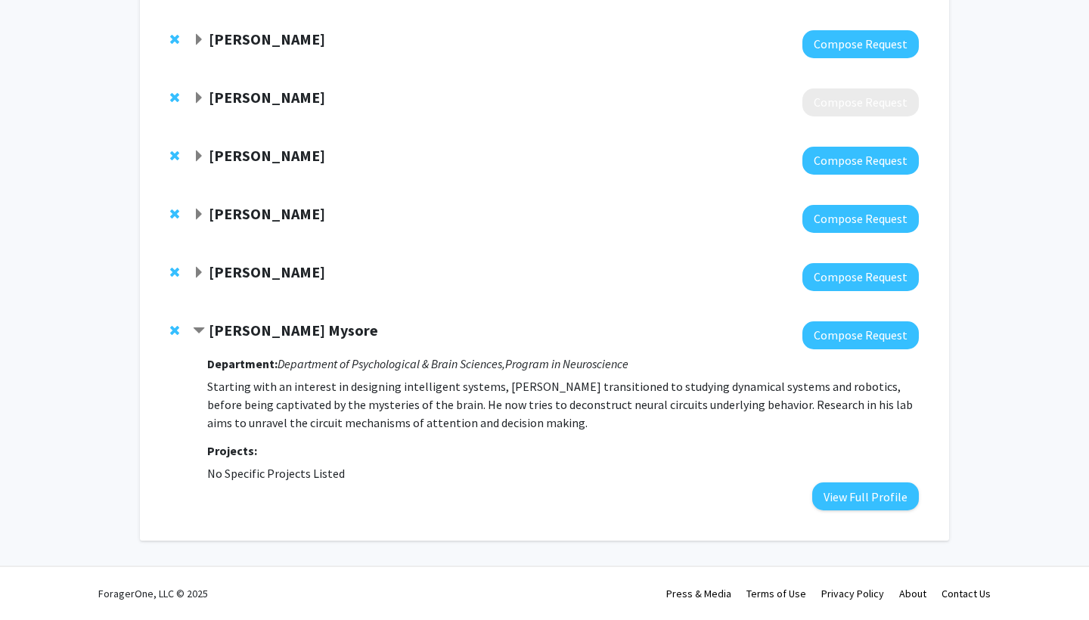
scroll to position [328, 0]
click at [856, 502] on button "View Full Profile" at bounding box center [865, 497] width 107 height 28
click at [402, 272] on div "Kishore Kuchibhotla" at bounding box center [356, 272] width 327 height 19
click at [300, 250] on div "Kishore Kuchibhotla Compose Request" at bounding box center [544, 277] width 779 height 58
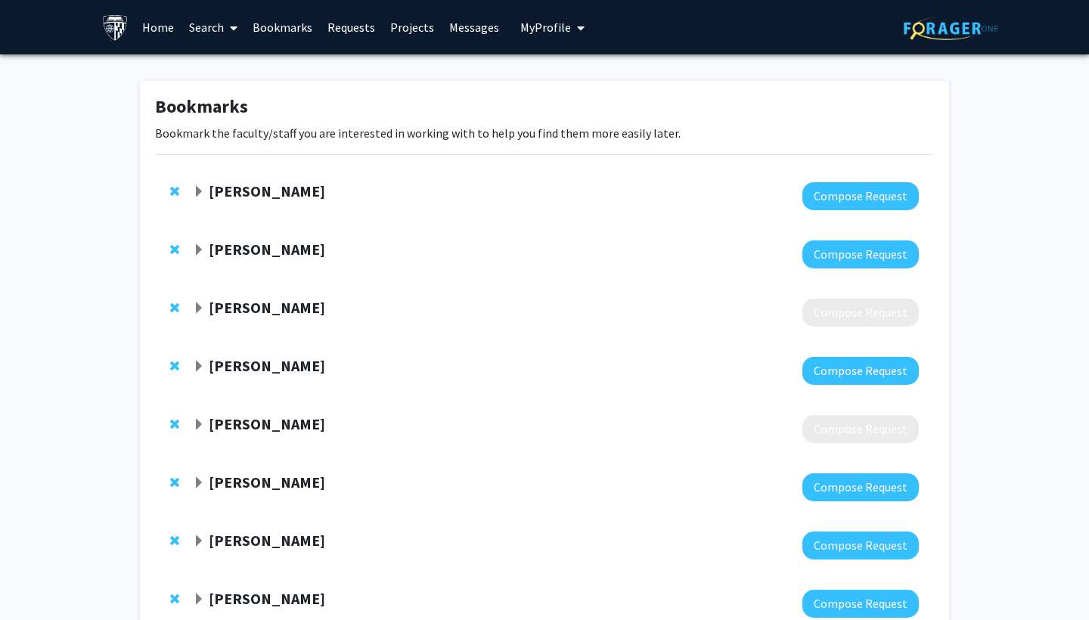
scroll to position [0, 0]
click at [272, 192] on strong "[PERSON_NAME]" at bounding box center [267, 191] width 116 height 19
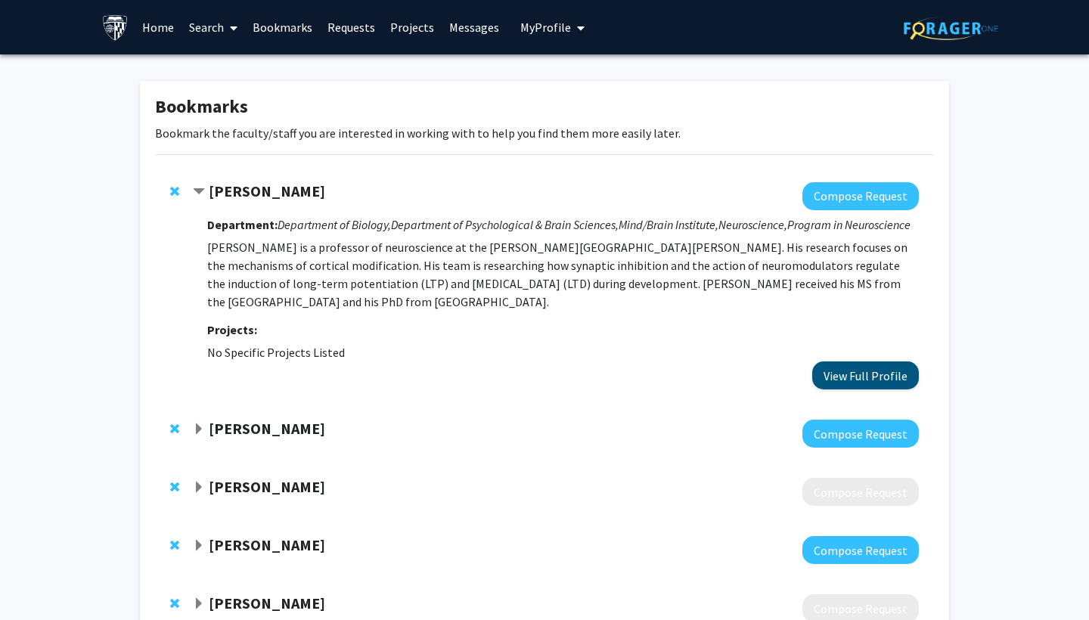
click at [861, 390] on button "View Full Profile" at bounding box center [865, 376] width 107 height 28
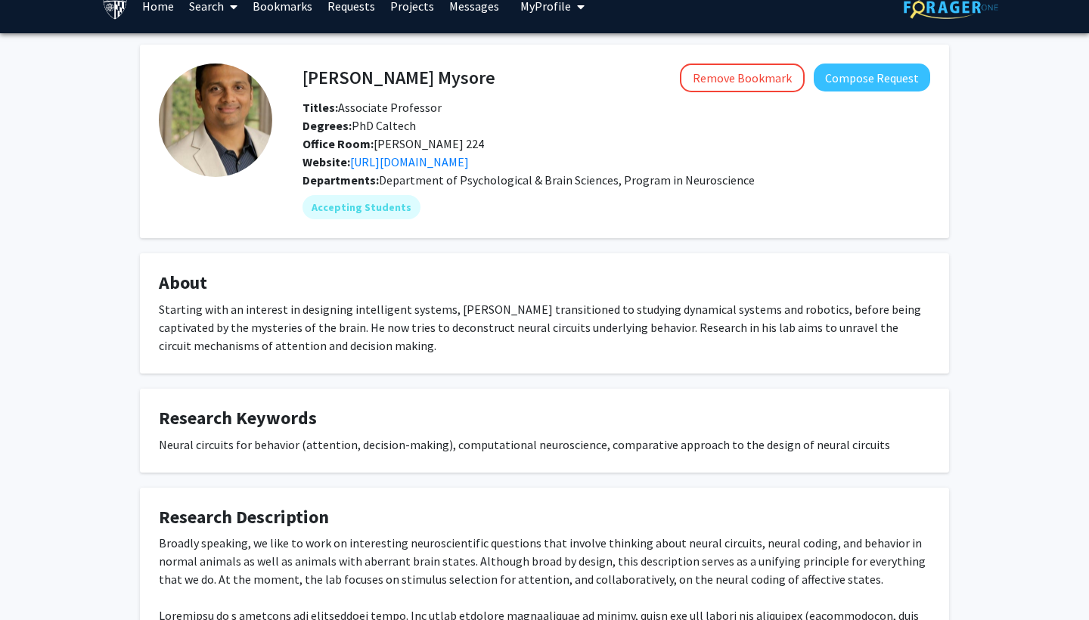
scroll to position [23, 0]
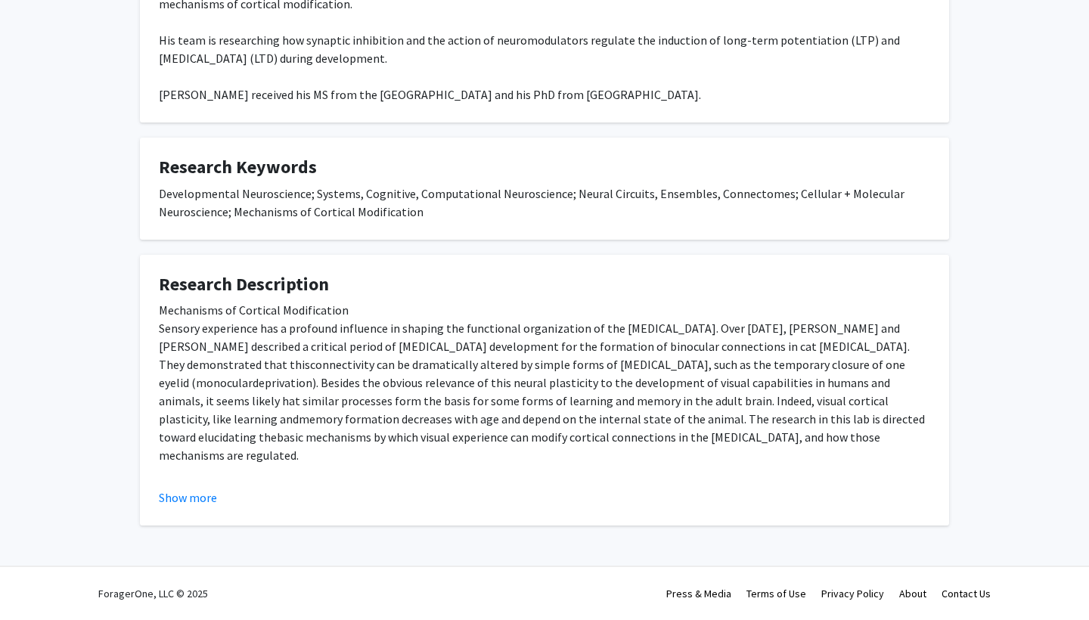
scroll to position [364, 0]
click at [198, 498] on button "Show more" at bounding box center [188, 498] width 58 height 18
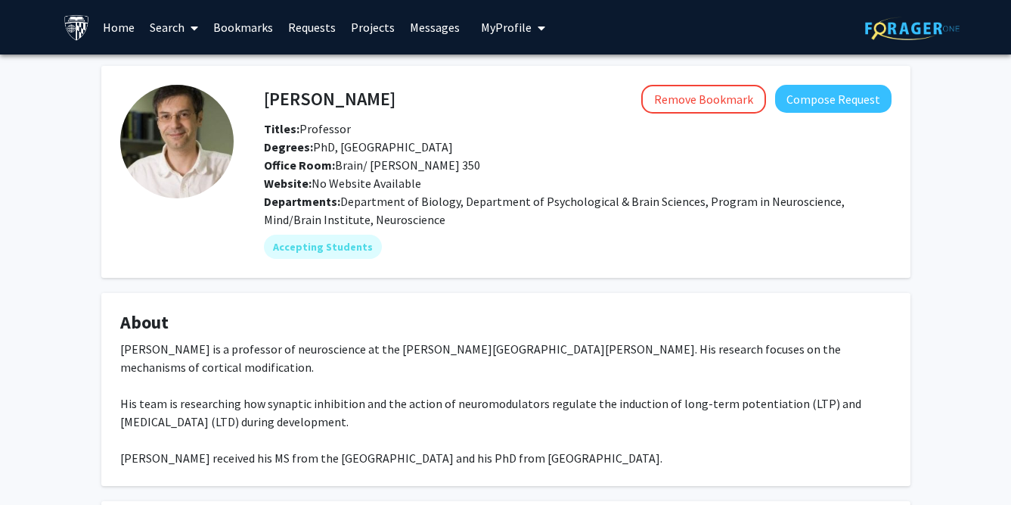
scroll to position [0, 0]
drag, startPoint x: 404, startPoint y: 98, endPoint x: 266, endPoint y: 97, distance: 137.7
click at [266, 97] on div "[PERSON_NAME] Remove Bookmark Compose Request" at bounding box center [578, 99] width 651 height 29
copy h4 "[PERSON_NAME]"
click at [403, 102] on div "Remove Bookmark Compose Request" at bounding box center [644, 99] width 496 height 29
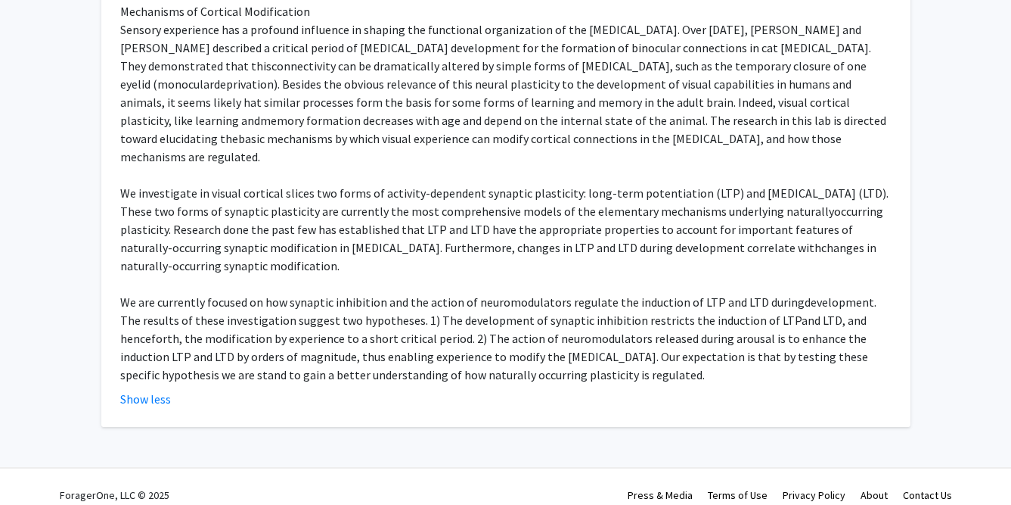
scroll to position [661, 0]
